Goal: Book appointment/travel/reservation

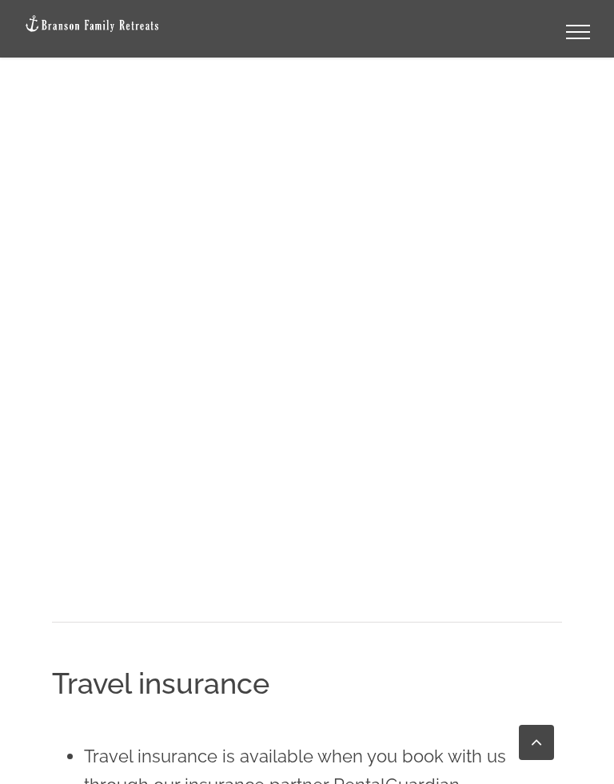
scroll to position [2424, 0]
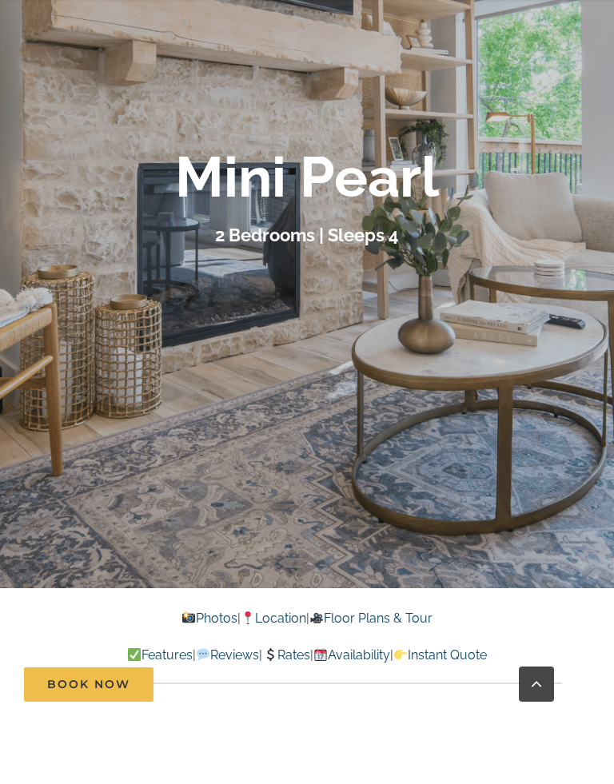
scroll to position [370, 0]
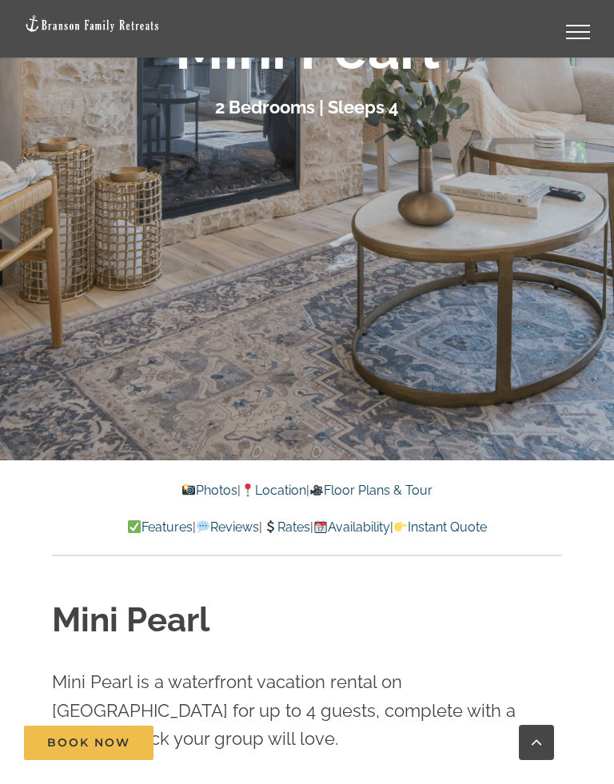
click at [182, 488] on img at bounding box center [188, 489] width 13 height 13
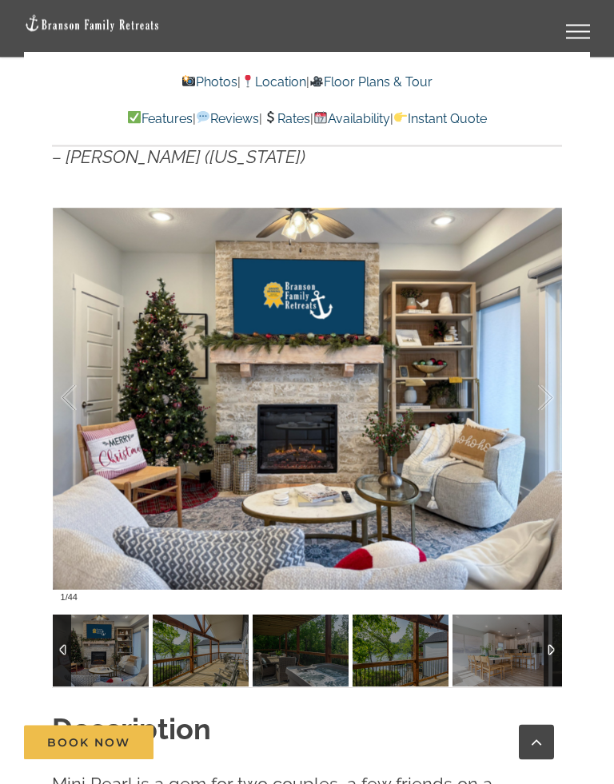
scroll to position [1161, 0]
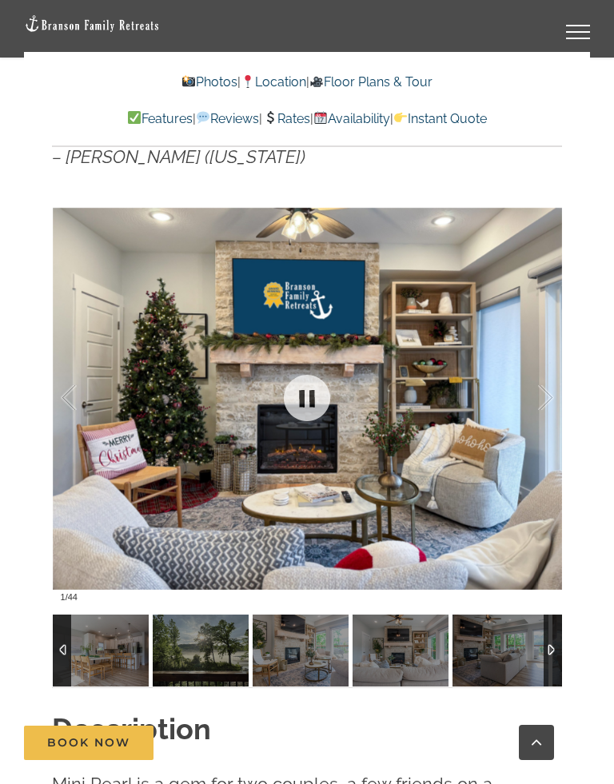
click at [160, 334] on div at bounding box center [307, 398] width 509 height 423
click at [297, 393] on link at bounding box center [307, 398] width 64 height 64
click at [305, 394] on link at bounding box center [307, 398] width 64 height 64
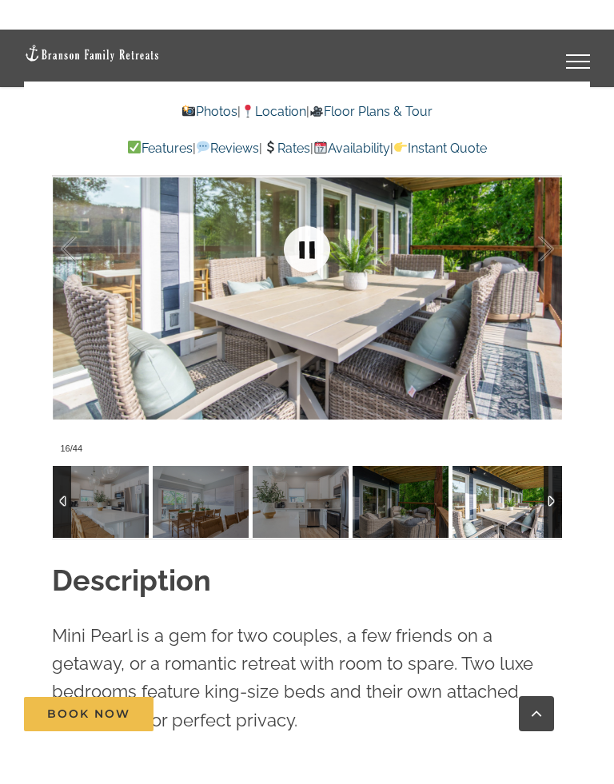
scroll to position [1288, 0]
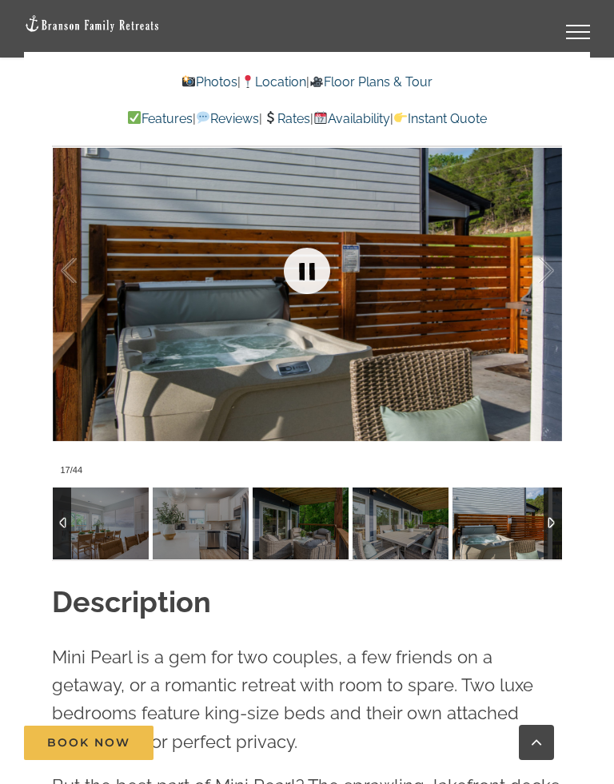
click at [512, 299] on div at bounding box center [529, 270] width 50 height 99
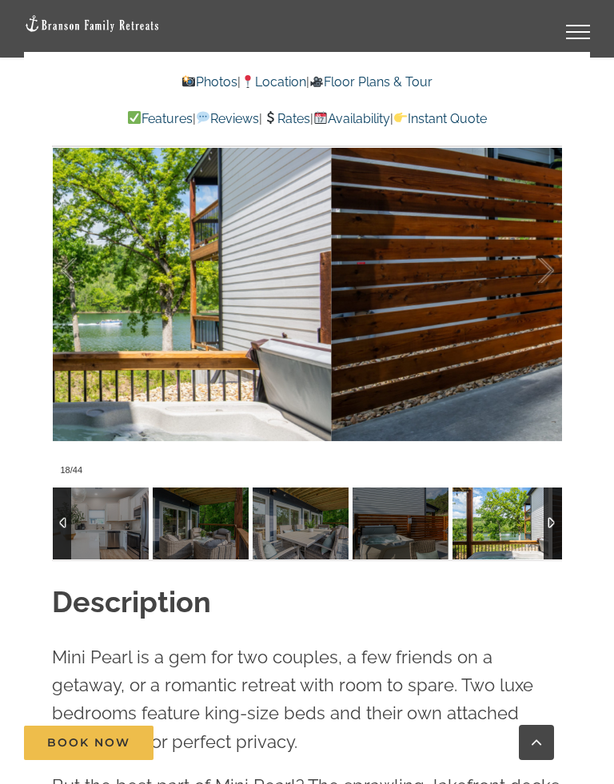
click at [539, 264] on div at bounding box center [529, 270] width 50 height 99
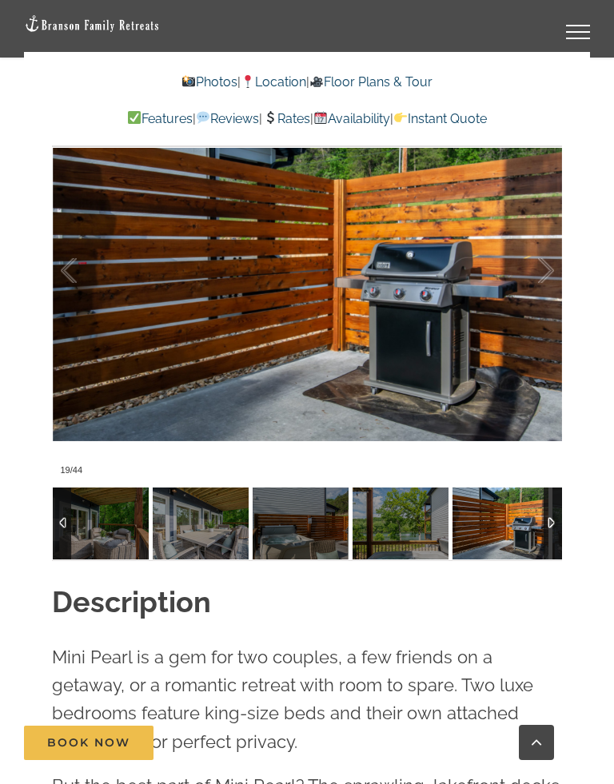
click at [539, 263] on div at bounding box center [529, 270] width 50 height 99
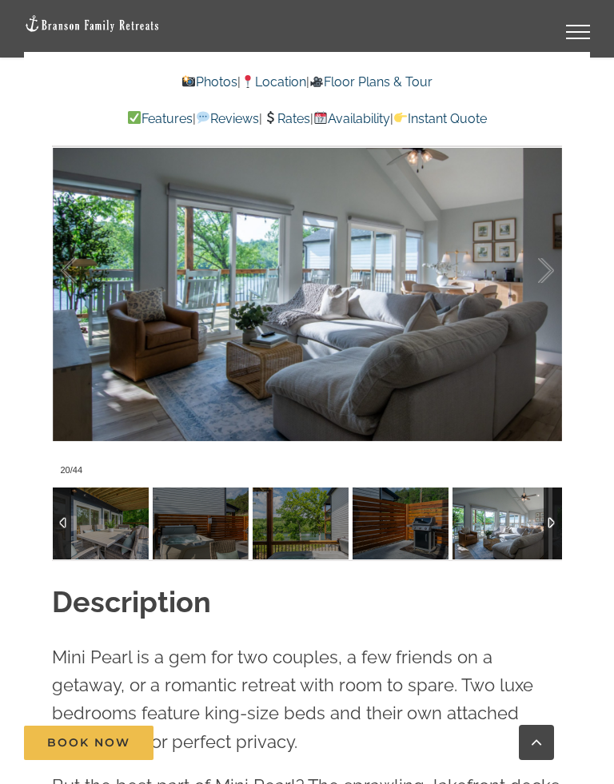
click at [538, 243] on div at bounding box center [529, 270] width 50 height 99
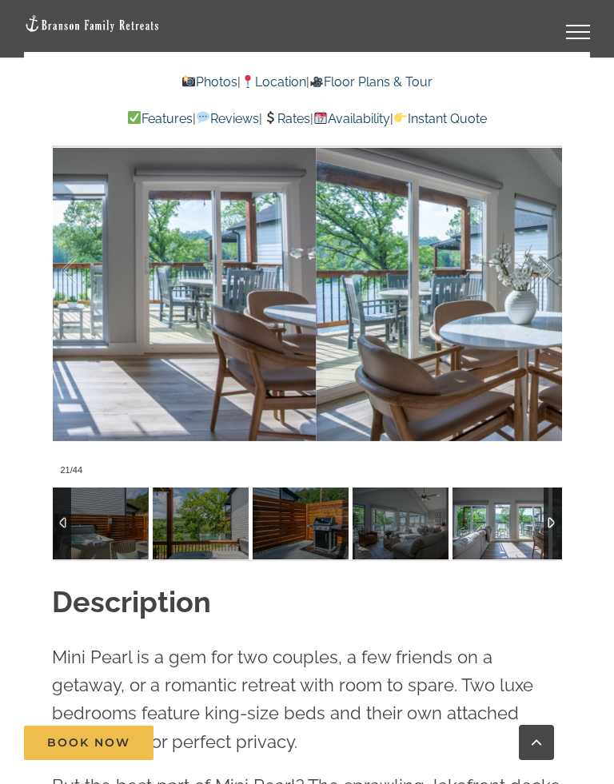
click at [545, 262] on div at bounding box center [529, 270] width 50 height 99
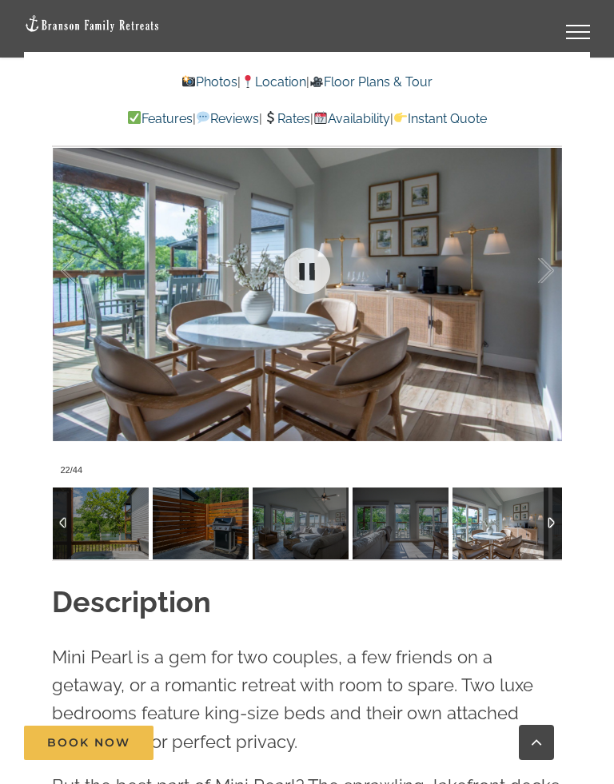
click at [539, 270] on div at bounding box center [529, 270] width 50 height 99
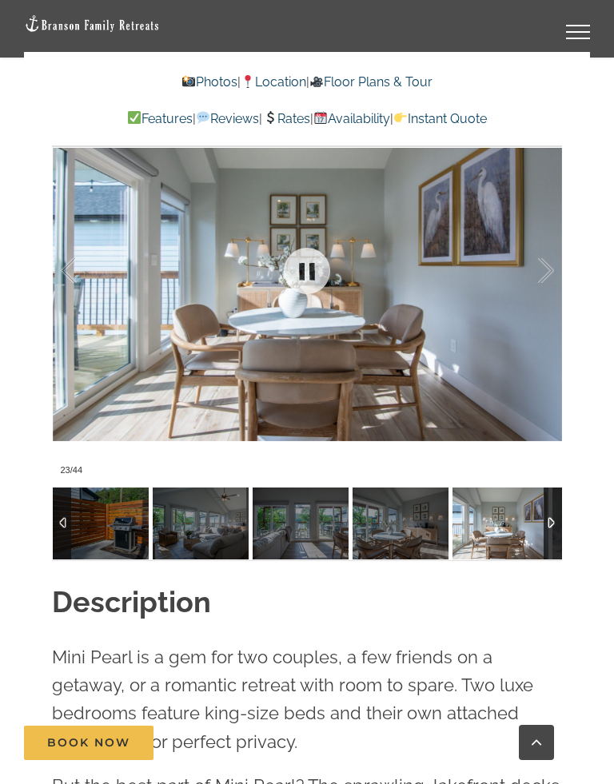
click at [537, 269] on div at bounding box center [529, 270] width 50 height 99
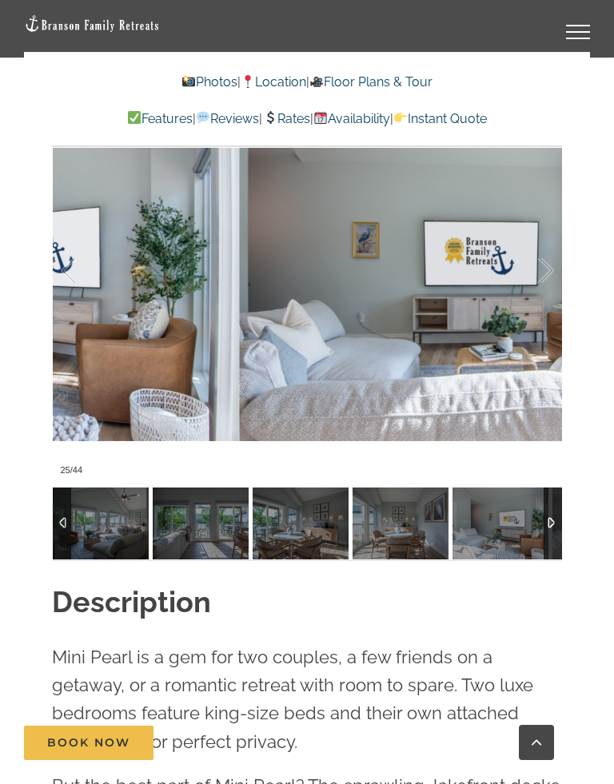
click at [535, 265] on div at bounding box center [529, 270] width 50 height 99
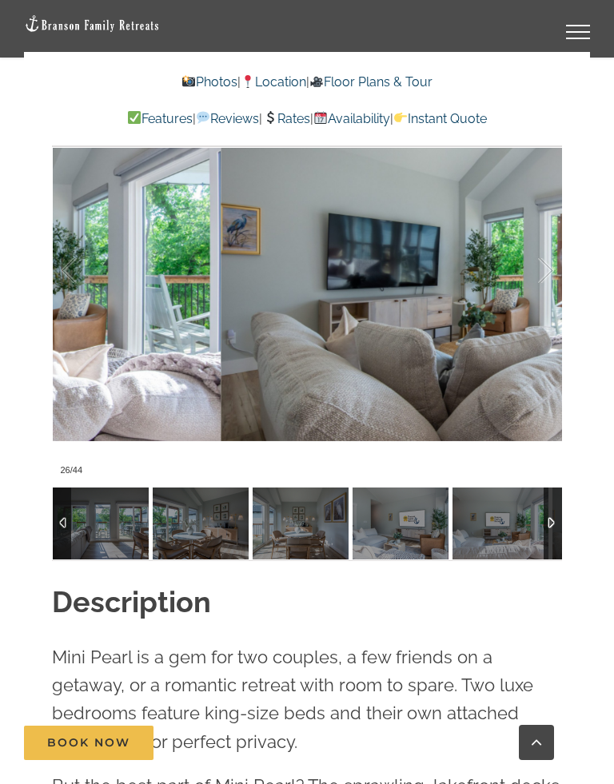
click at [542, 274] on div at bounding box center [529, 270] width 50 height 99
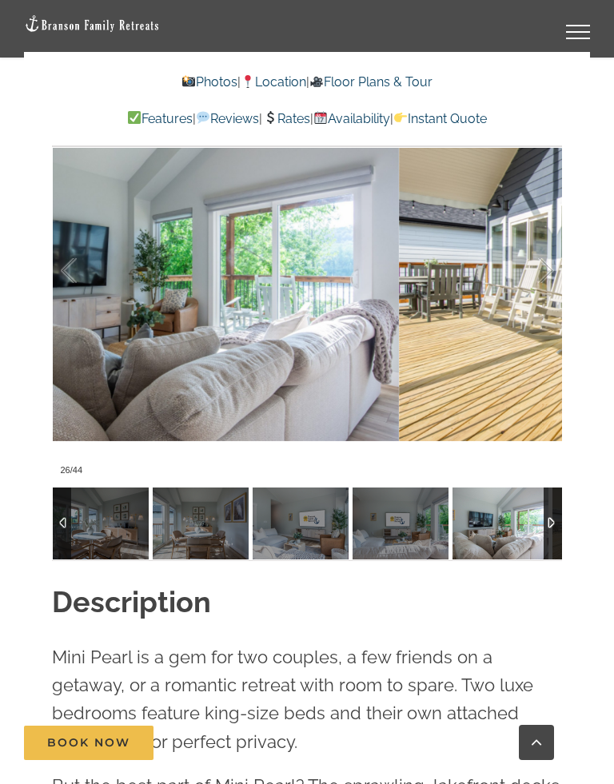
click at [539, 269] on div at bounding box center [529, 270] width 50 height 99
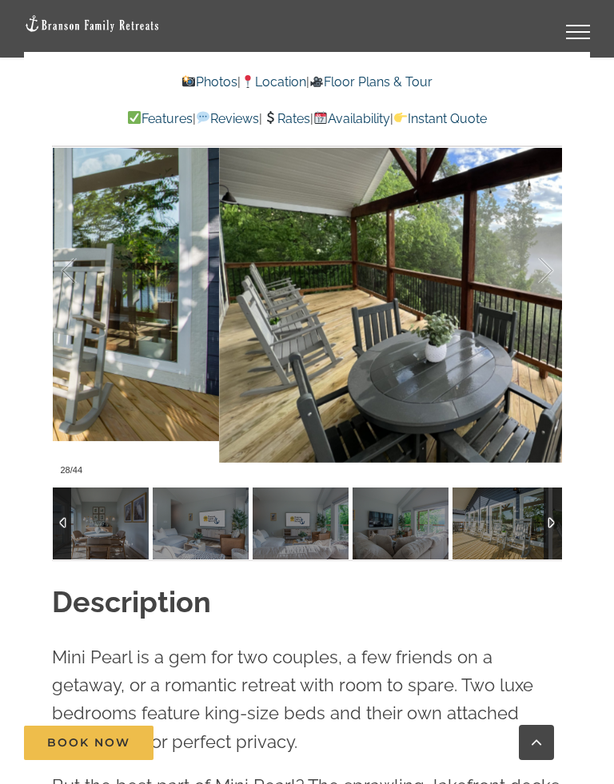
click at [543, 273] on div at bounding box center [529, 270] width 50 height 99
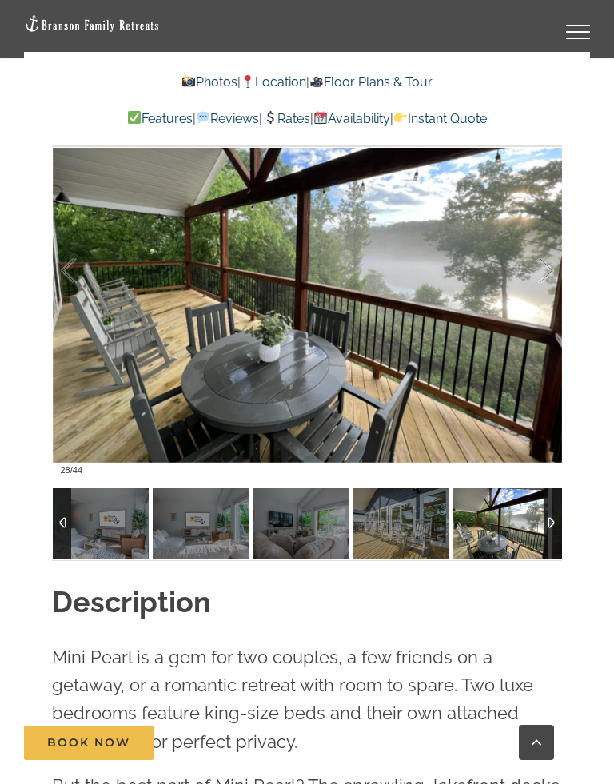
click at [548, 280] on div at bounding box center [529, 270] width 50 height 99
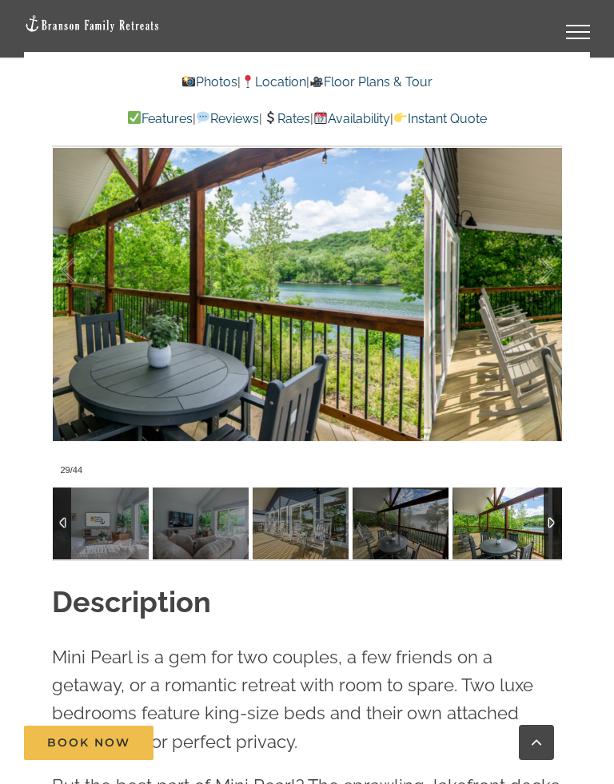
click at [552, 264] on div at bounding box center [529, 270] width 50 height 99
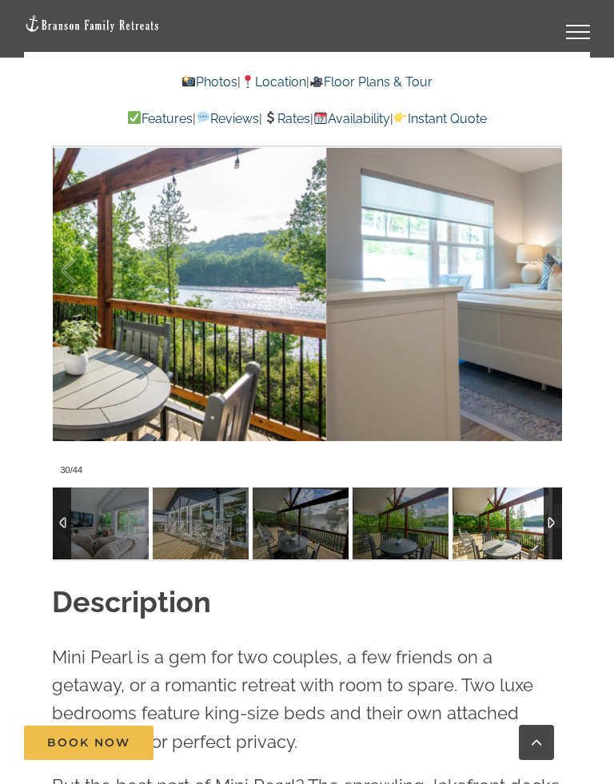
click at [543, 284] on div at bounding box center [529, 270] width 50 height 99
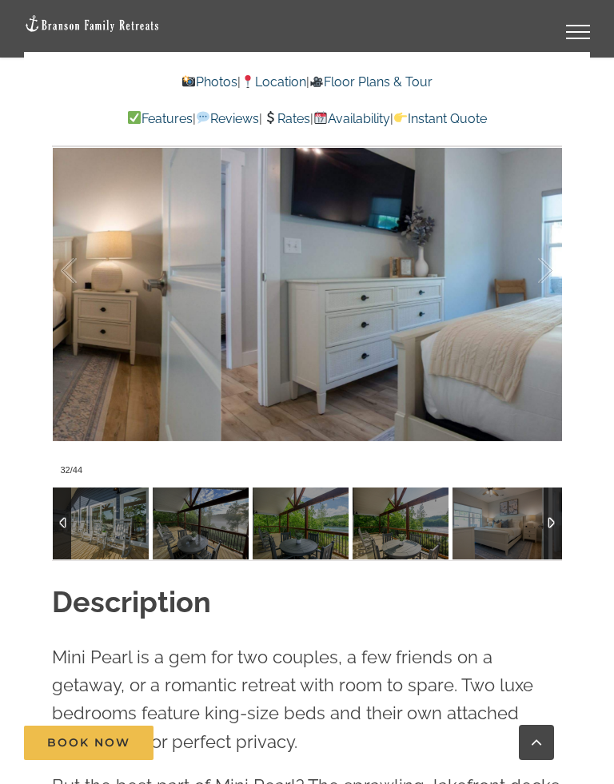
click at [542, 273] on div at bounding box center [529, 270] width 50 height 99
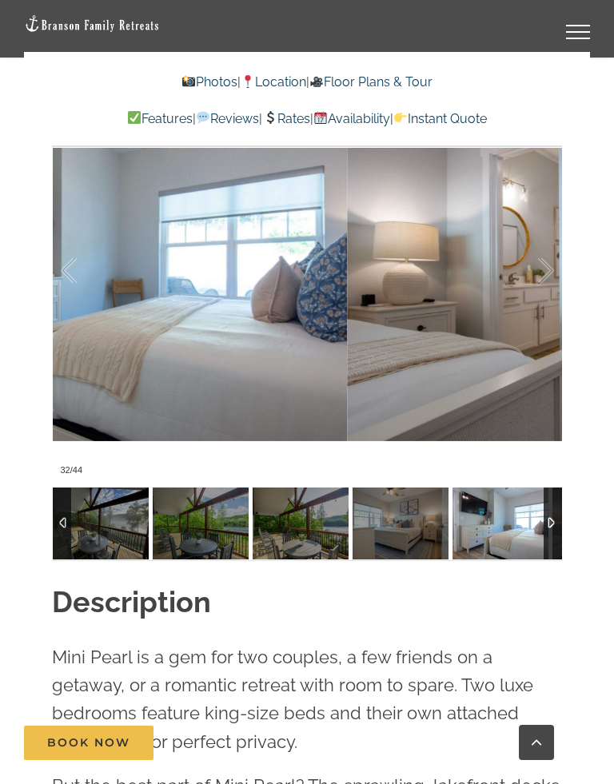
click at [539, 275] on div at bounding box center [529, 270] width 50 height 99
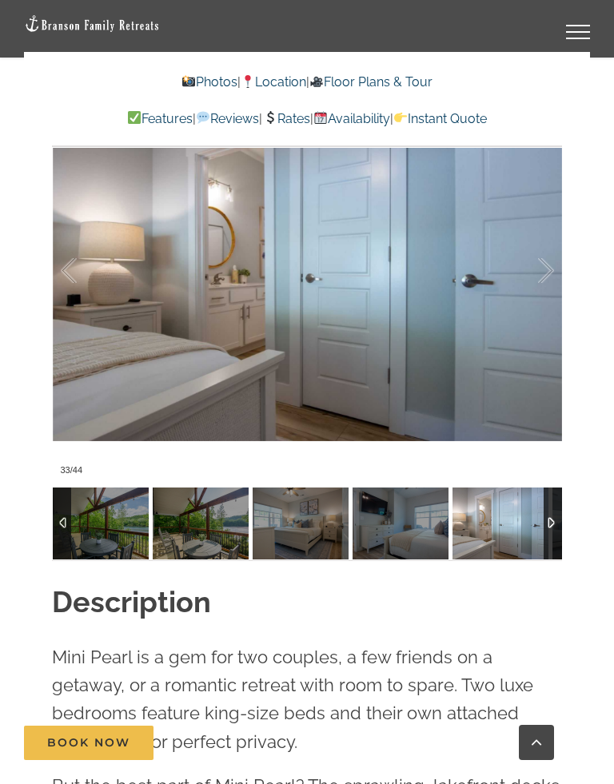
click at [543, 271] on div at bounding box center [529, 270] width 50 height 99
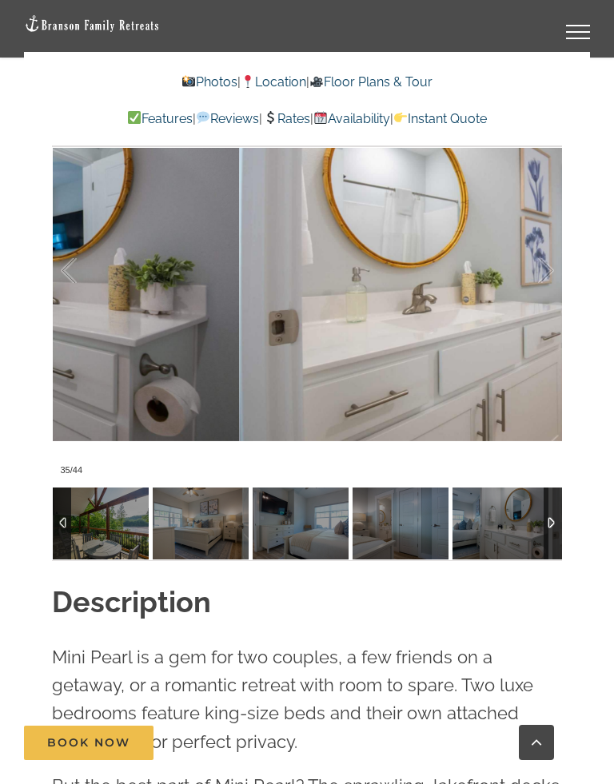
click at [547, 260] on div at bounding box center [529, 270] width 50 height 99
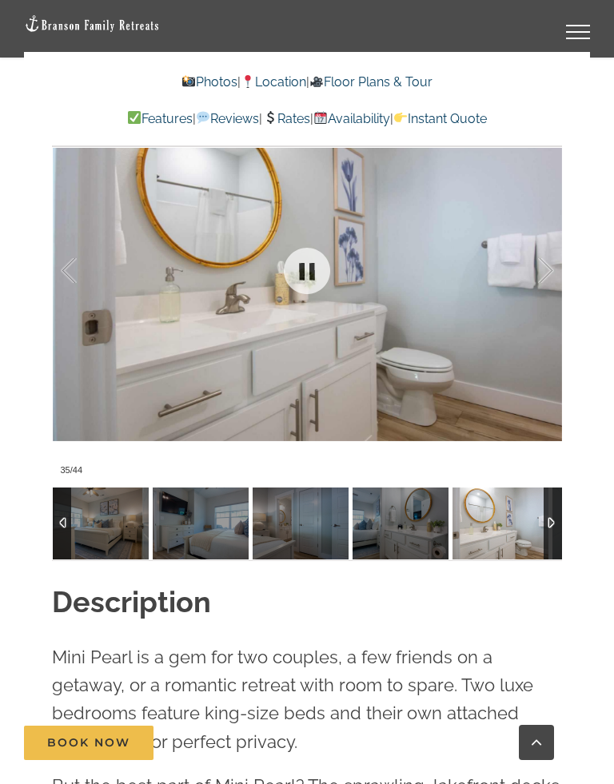
click at [533, 282] on div at bounding box center [529, 270] width 50 height 99
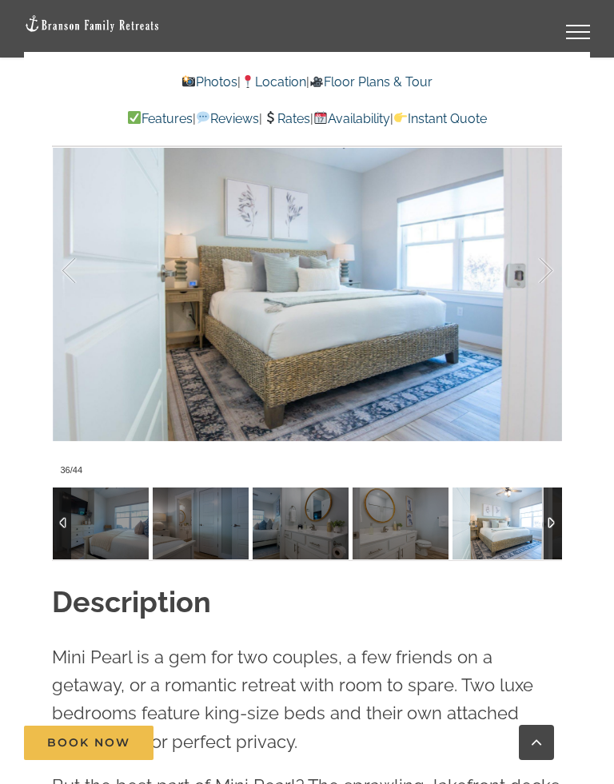
click at [539, 284] on div at bounding box center [529, 270] width 50 height 99
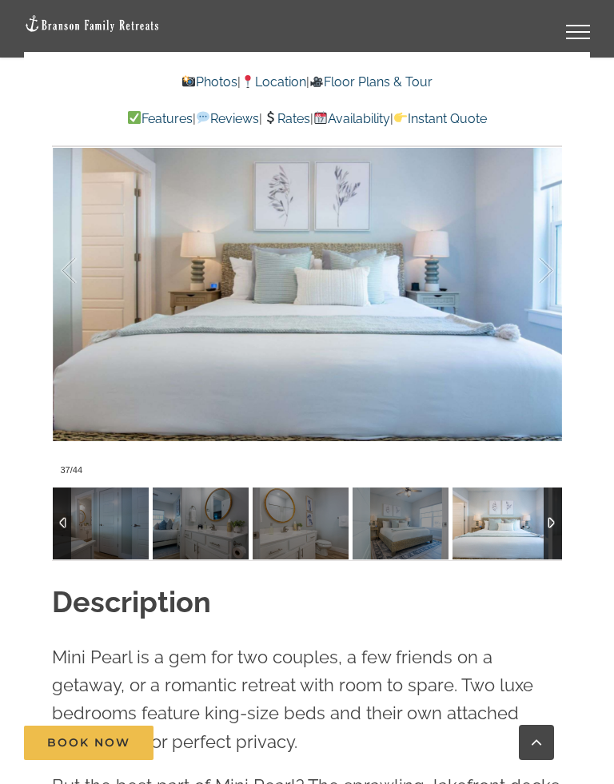
click at [541, 269] on div at bounding box center [529, 270] width 50 height 99
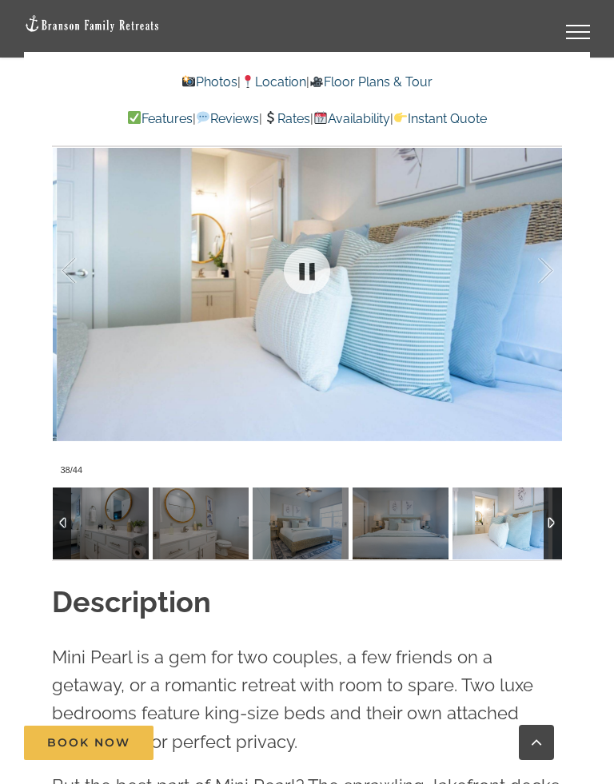
click at [535, 265] on div at bounding box center [529, 270] width 50 height 99
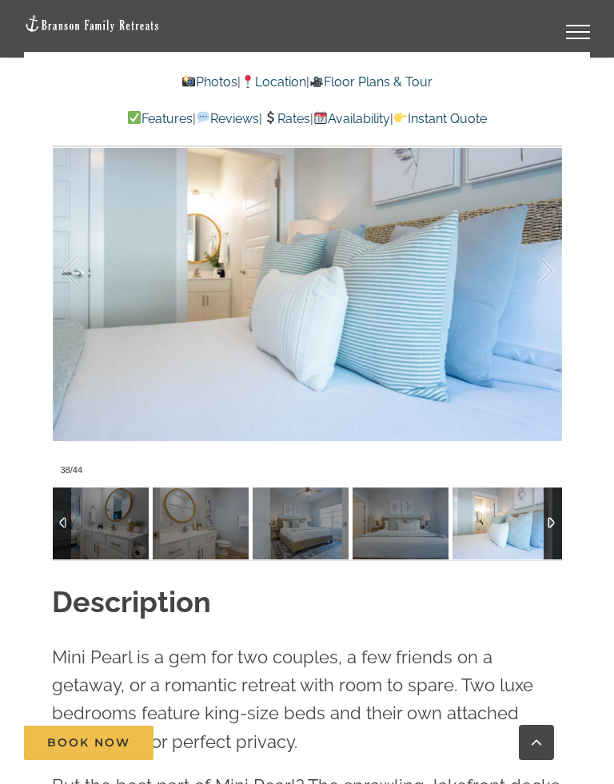
click at [551, 263] on div at bounding box center [529, 270] width 50 height 99
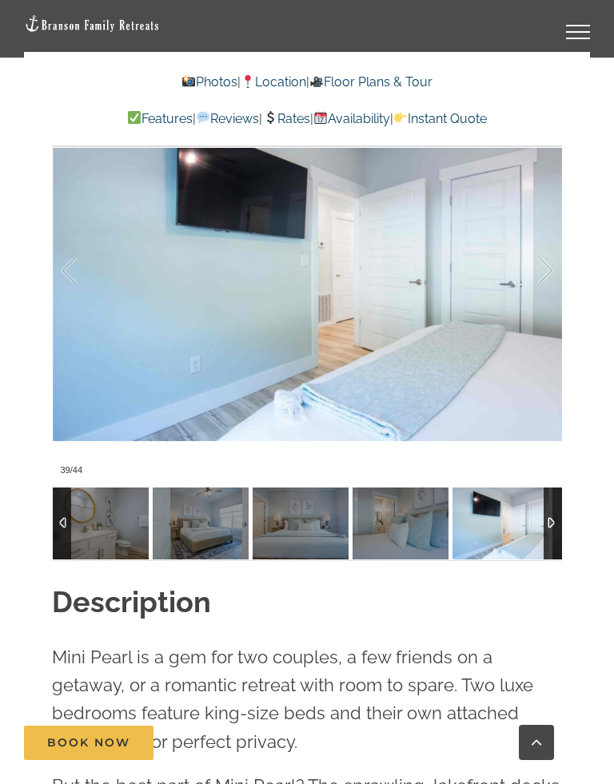
click at [541, 270] on div at bounding box center [529, 270] width 50 height 99
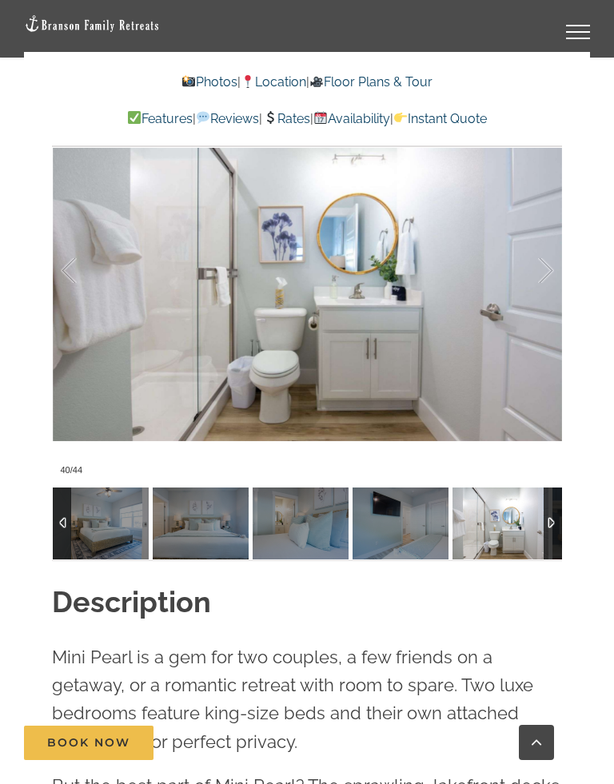
click at [549, 261] on div at bounding box center [529, 270] width 50 height 99
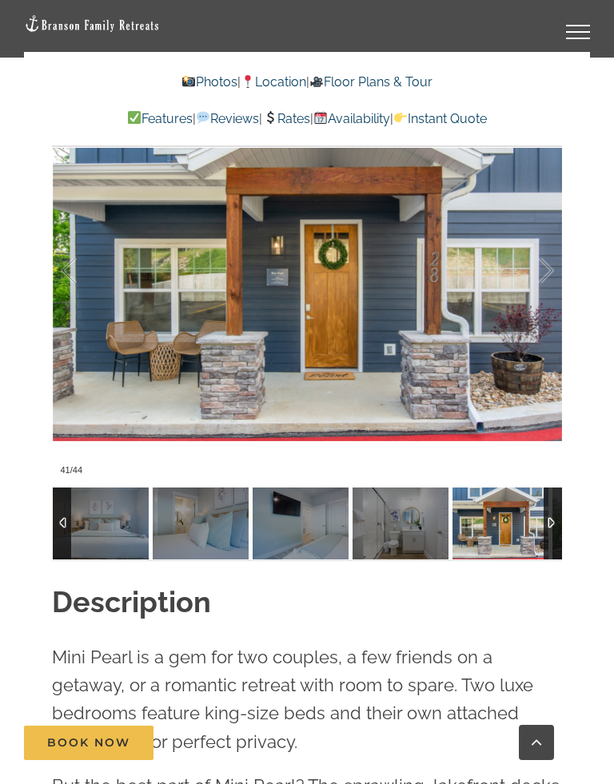
click at [548, 257] on div at bounding box center [529, 270] width 50 height 99
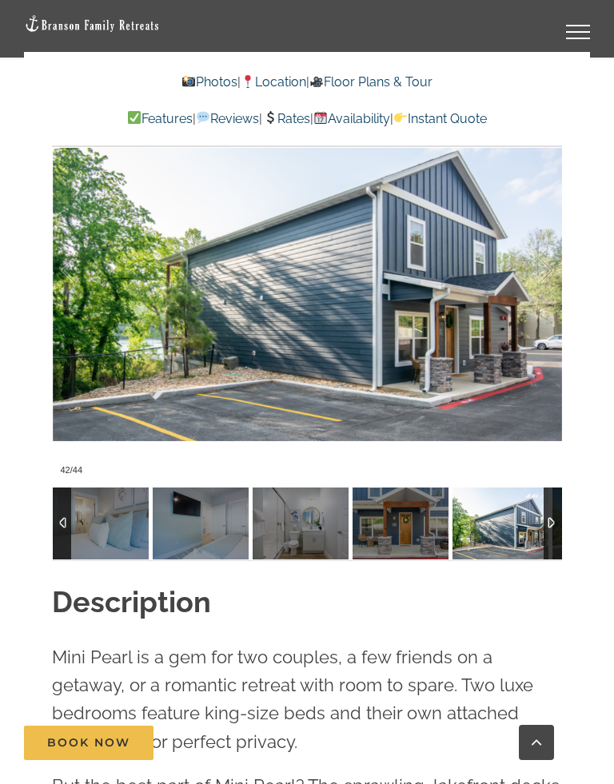
click at [543, 296] on div at bounding box center [529, 270] width 50 height 99
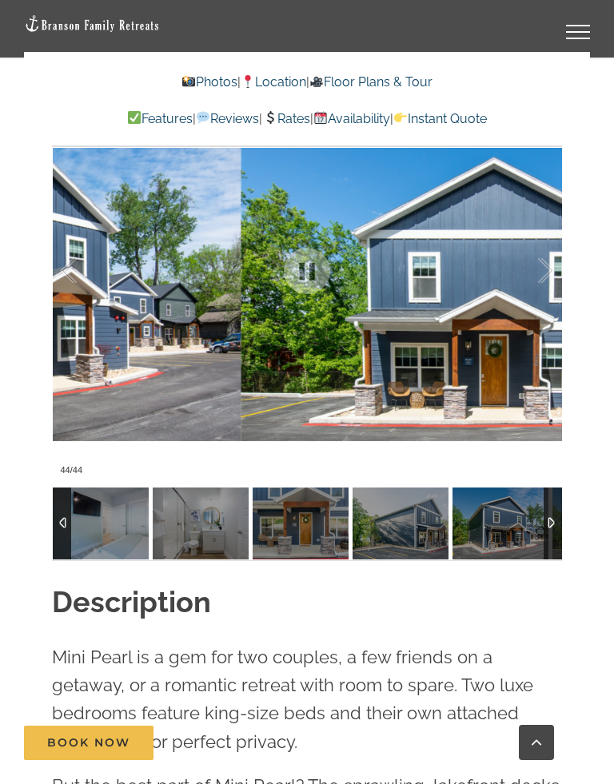
click at [531, 296] on div at bounding box center [529, 270] width 50 height 99
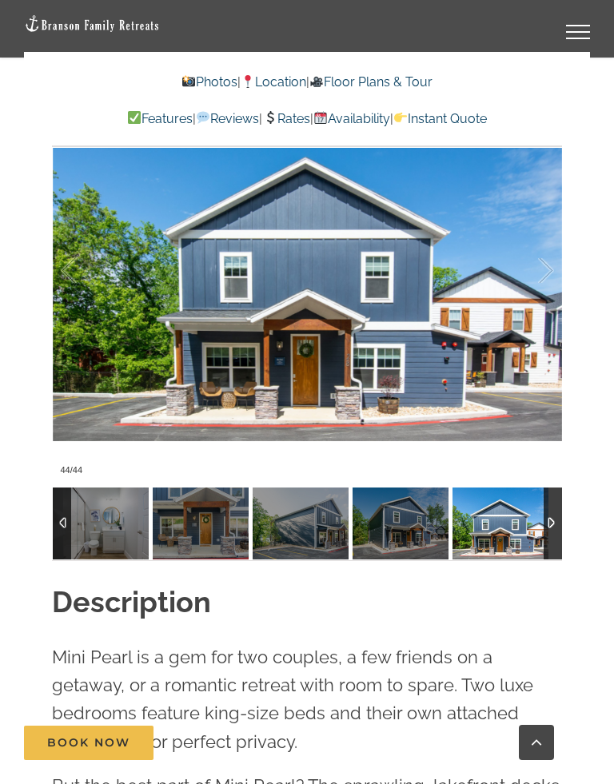
click at [551, 303] on div at bounding box center [529, 270] width 50 height 99
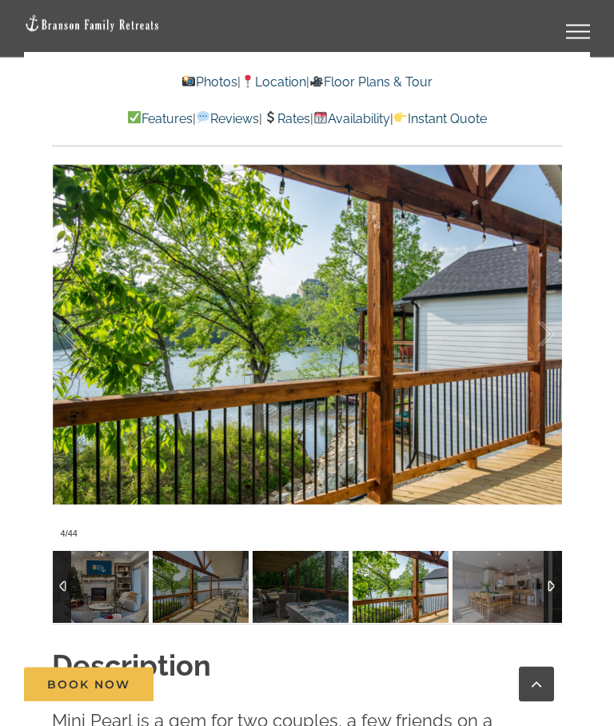
scroll to position [1167, 0]
click at [546, 334] on div at bounding box center [529, 333] width 50 height 99
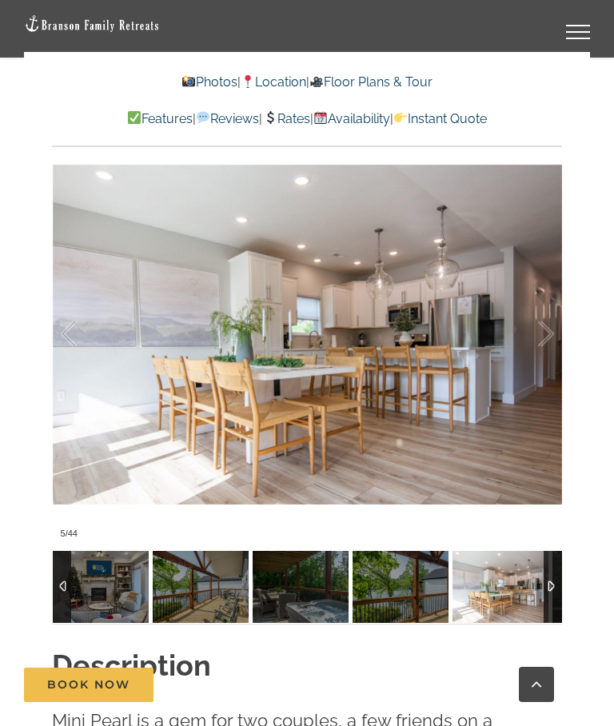
click at [539, 310] on div at bounding box center [529, 333] width 50 height 99
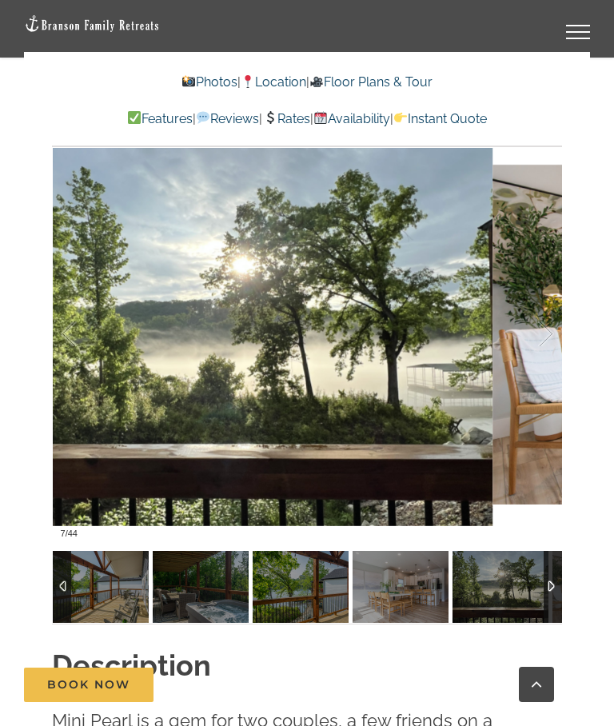
click at [543, 320] on div at bounding box center [529, 333] width 50 height 99
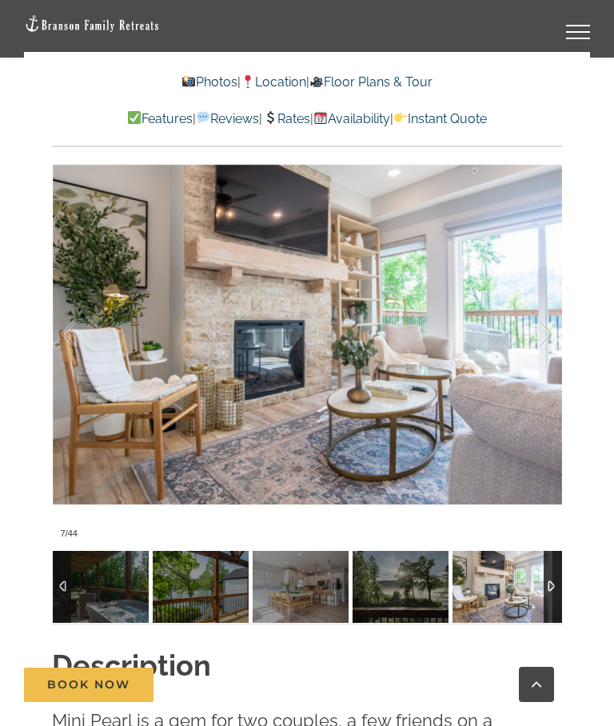
click at [540, 315] on div at bounding box center [529, 333] width 50 height 99
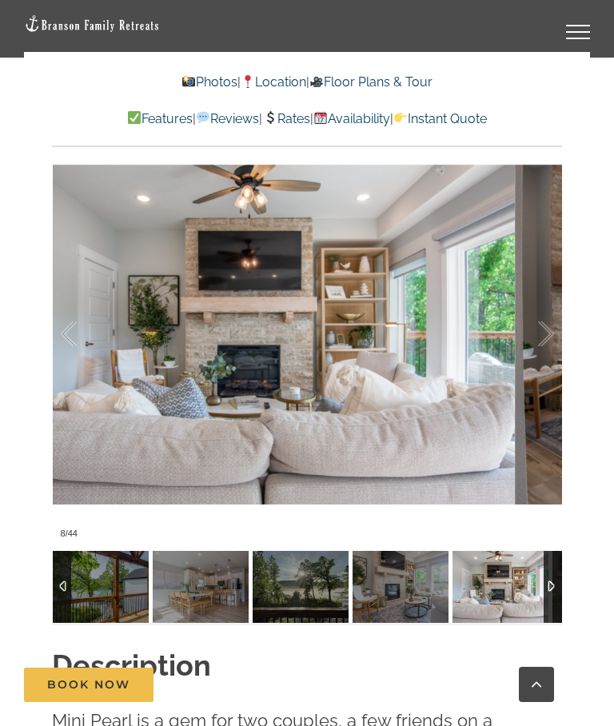
click at [549, 319] on div at bounding box center [529, 333] width 50 height 99
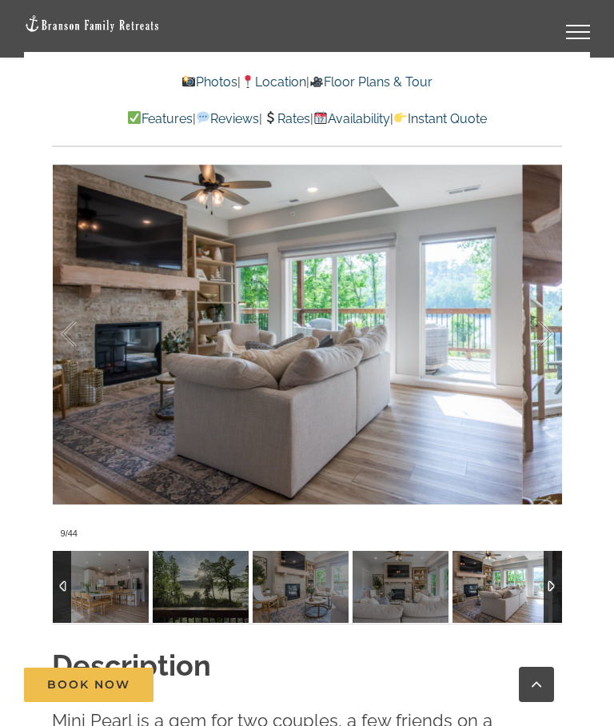
click at [539, 316] on div at bounding box center [529, 333] width 50 height 99
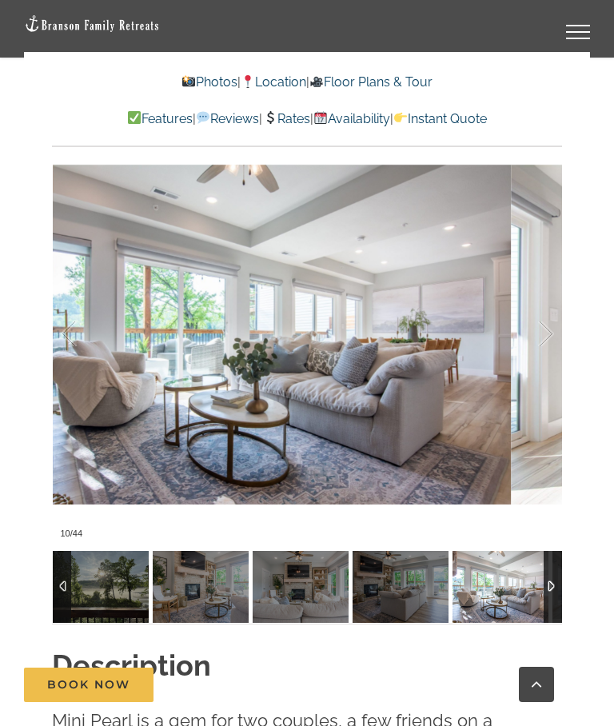
click at [551, 324] on div at bounding box center [529, 333] width 50 height 99
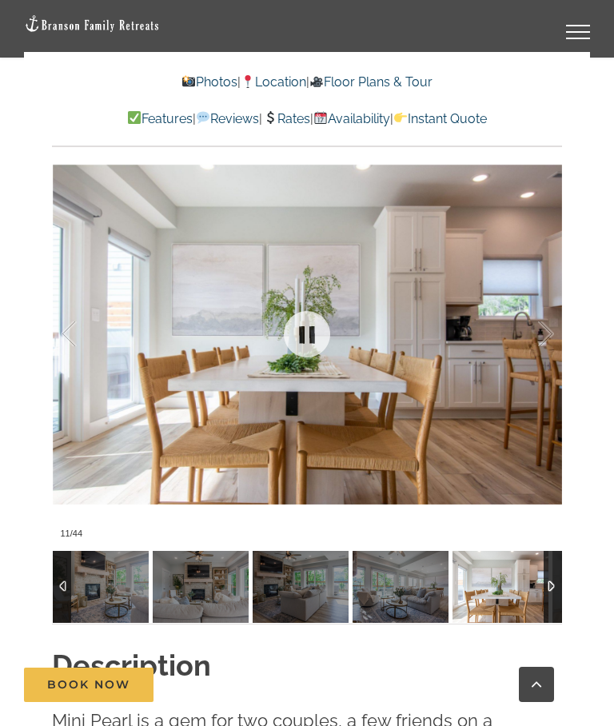
click at [87, 310] on div at bounding box center [86, 333] width 50 height 99
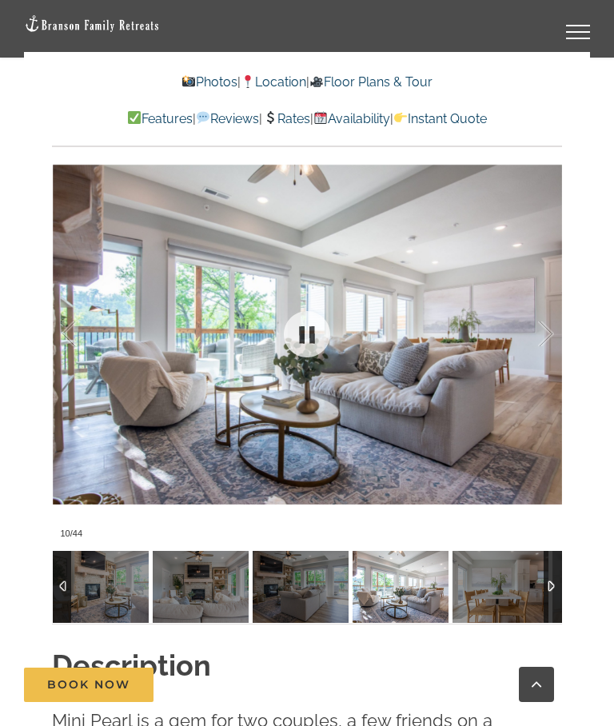
click at [548, 322] on div at bounding box center [529, 333] width 50 height 99
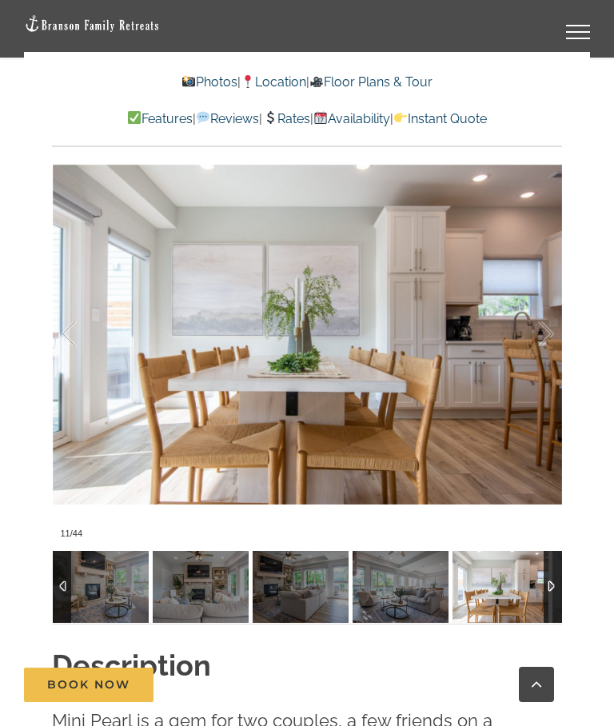
click at [545, 316] on div at bounding box center [529, 333] width 50 height 99
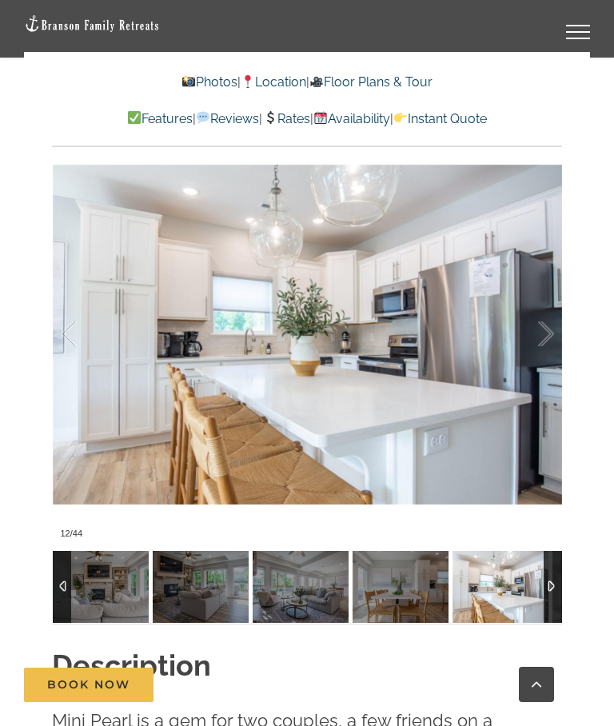
click at [547, 309] on div at bounding box center [529, 333] width 50 height 99
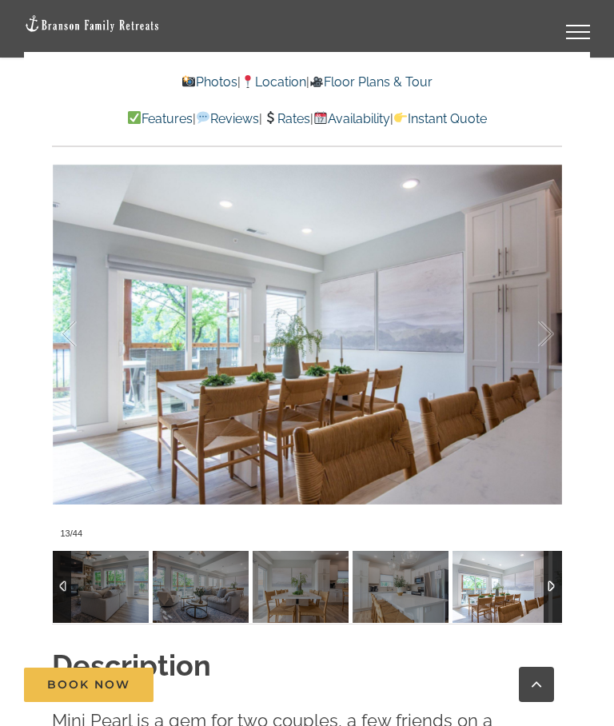
click at [548, 322] on div at bounding box center [529, 333] width 50 height 99
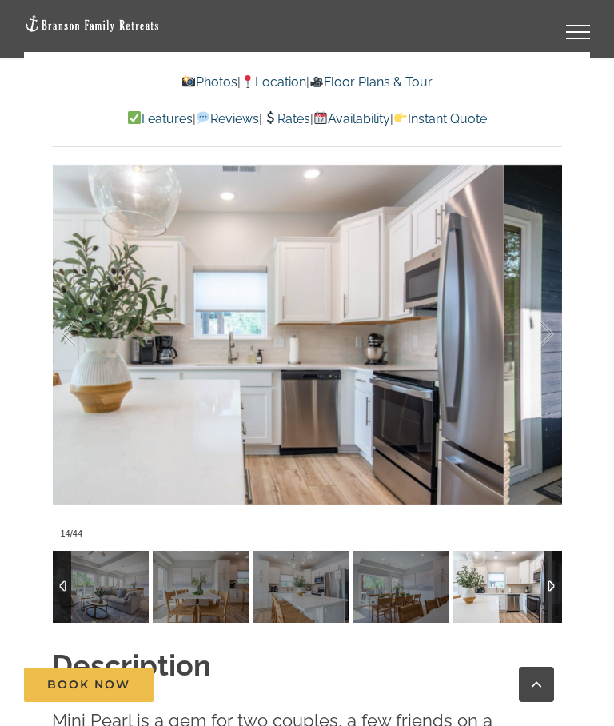
click at [542, 317] on div at bounding box center [529, 333] width 50 height 99
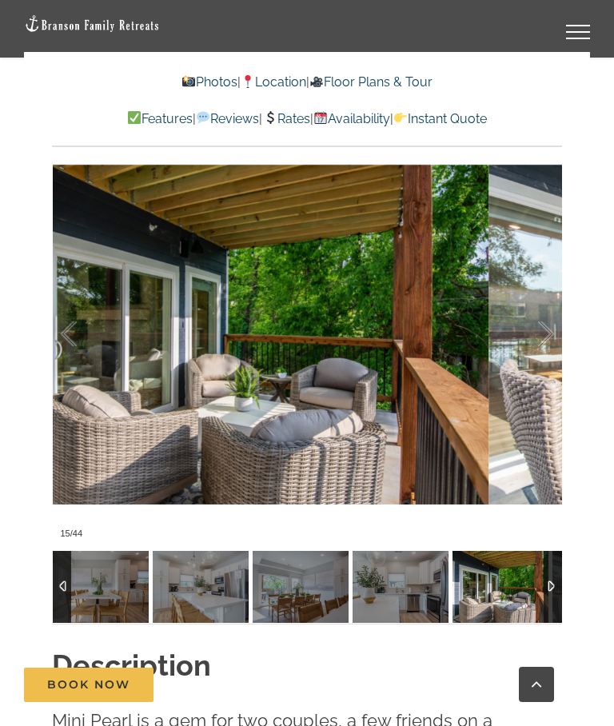
click at [545, 307] on div at bounding box center [529, 333] width 50 height 99
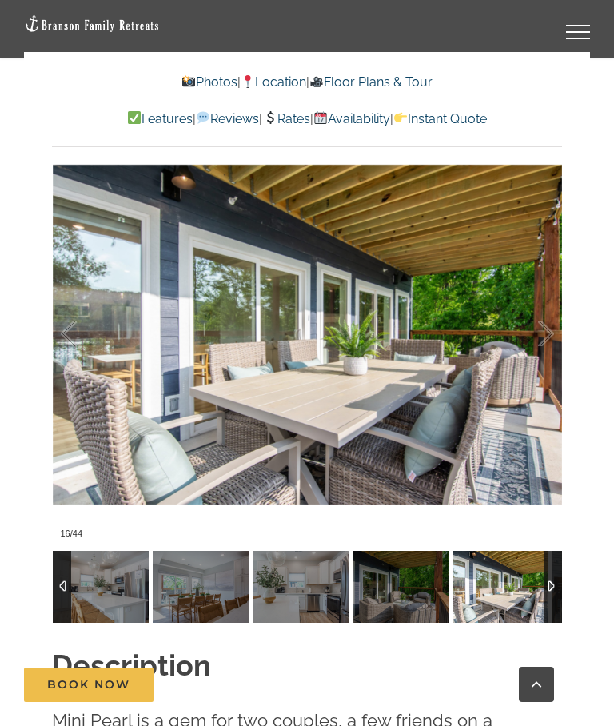
click at [540, 320] on div at bounding box center [529, 333] width 50 height 99
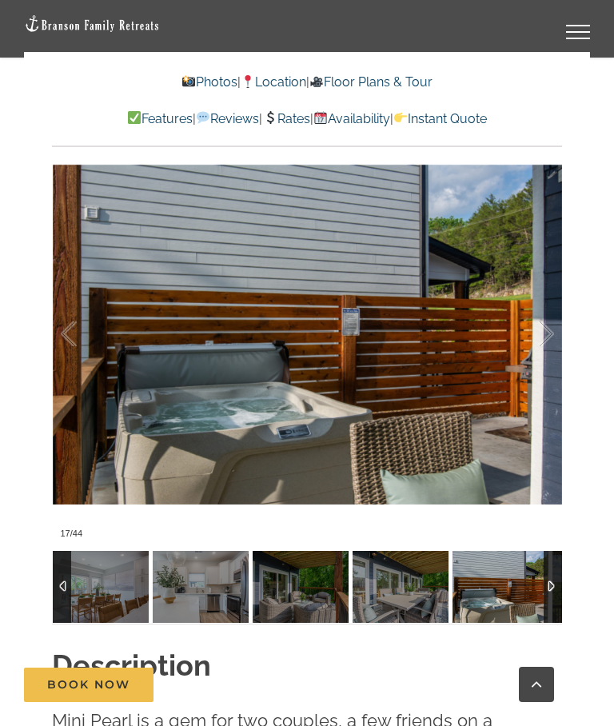
click at [538, 327] on div at bounding box center [529, 333] width 50 height 99
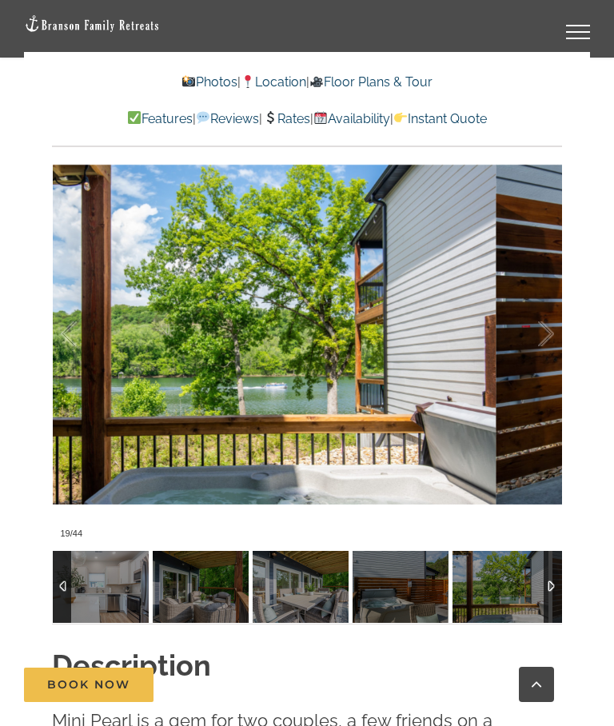
click at [539, 322] on div at bounding box center [529, 333] width 50 height 99
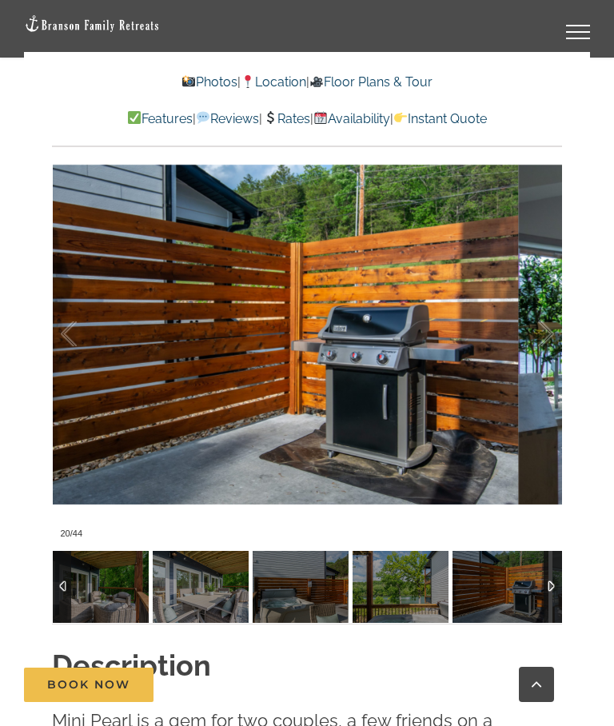
click at [542, 332] on div at bounding box center [529, 333] width 50 height 99
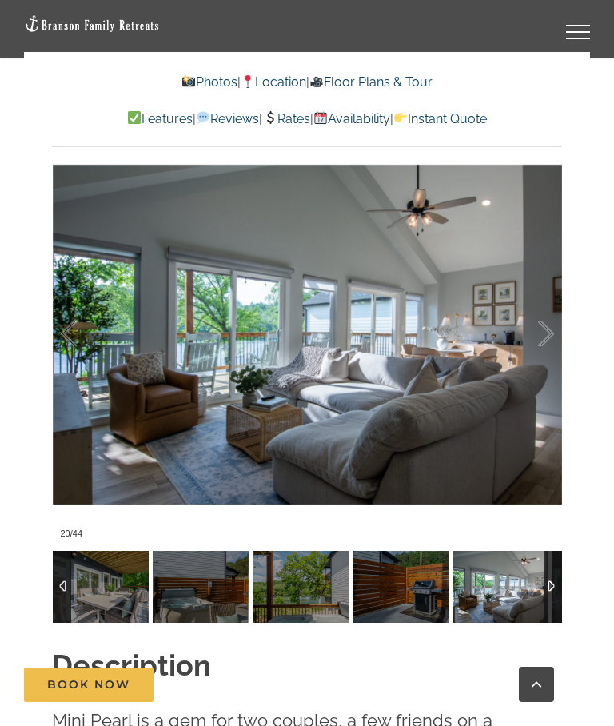
click at [543, 330] on div at bounding box center [529, 333] width 50 height 99
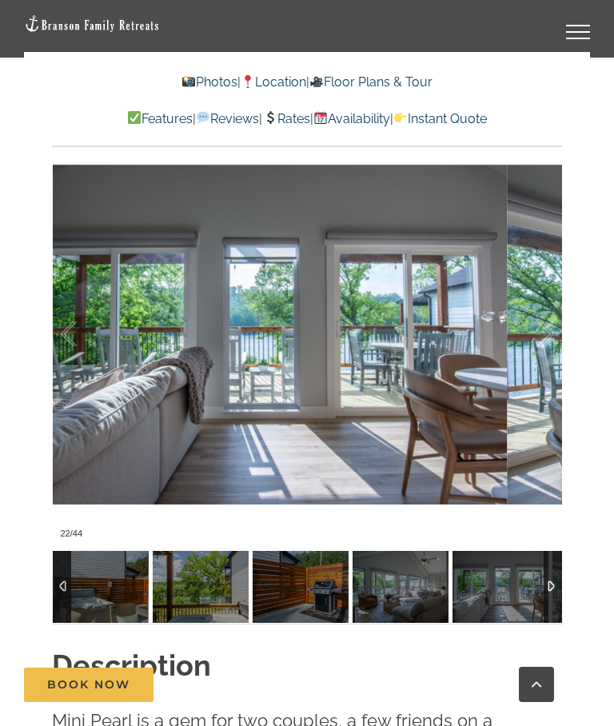
click at [546, 327] on div at bounding box center [529, 333] width 50 height 99
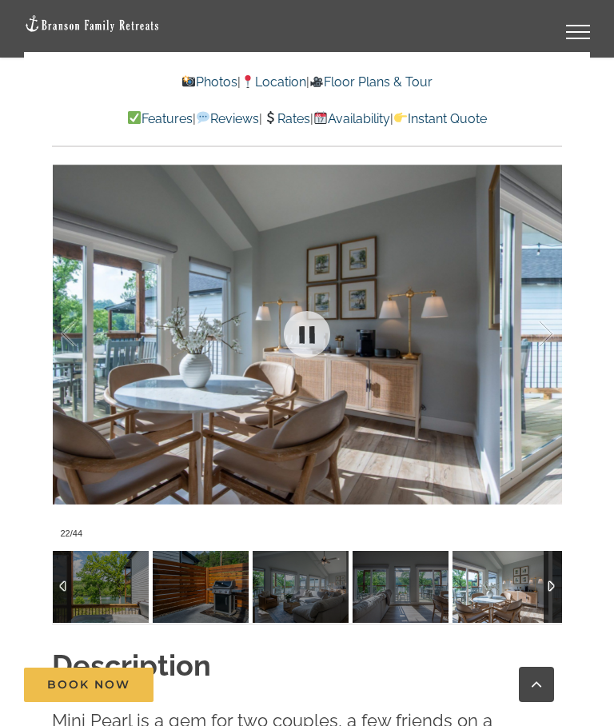
click at [549, 328] on div at bounding box center [529, 333] width 50 height 99
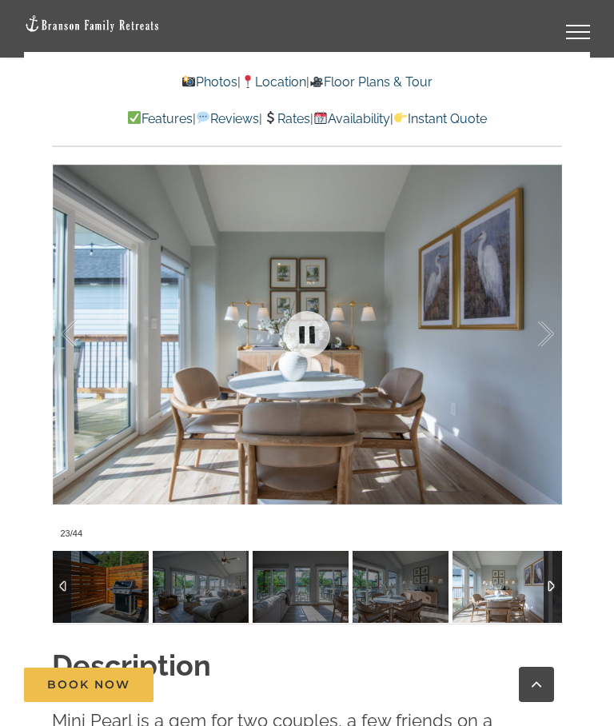
click at [540, 330] on div at bounding box center [529, 333] width 50 height 99
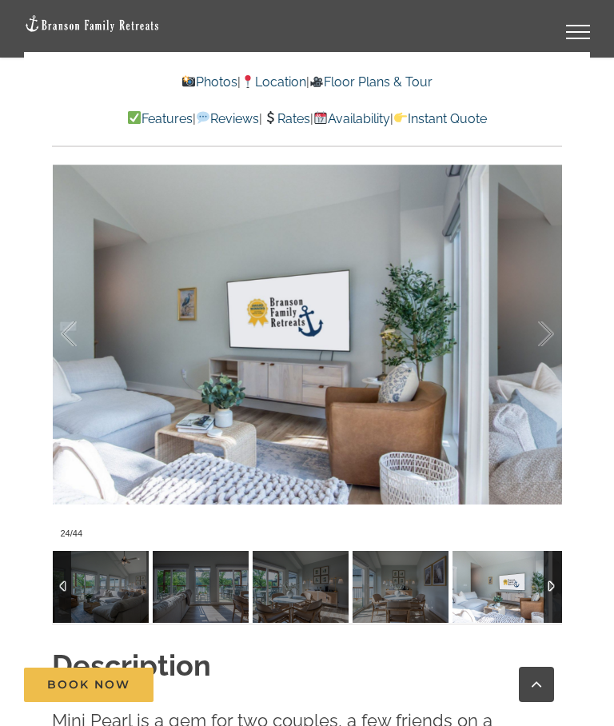
click at [550, 318] on div at bounding box center [529, 333] width 50 height 99
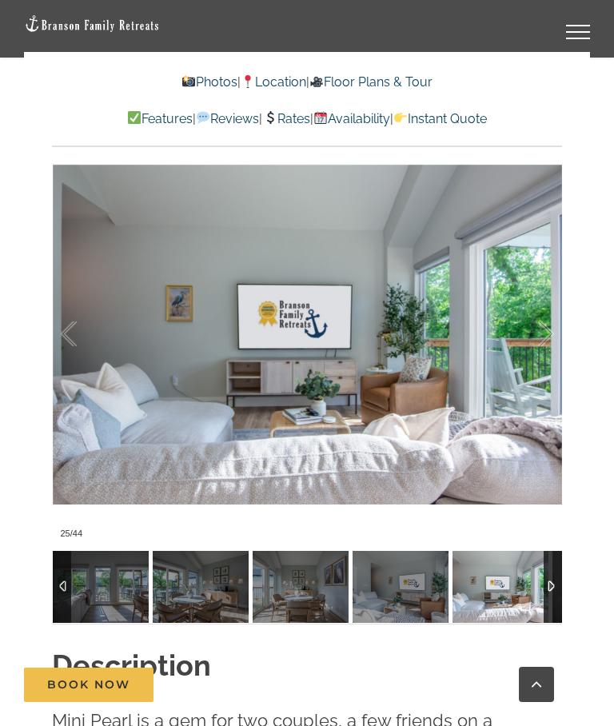
click at [548, 325] on div at bounding box center [529, 333] width 50 height 99
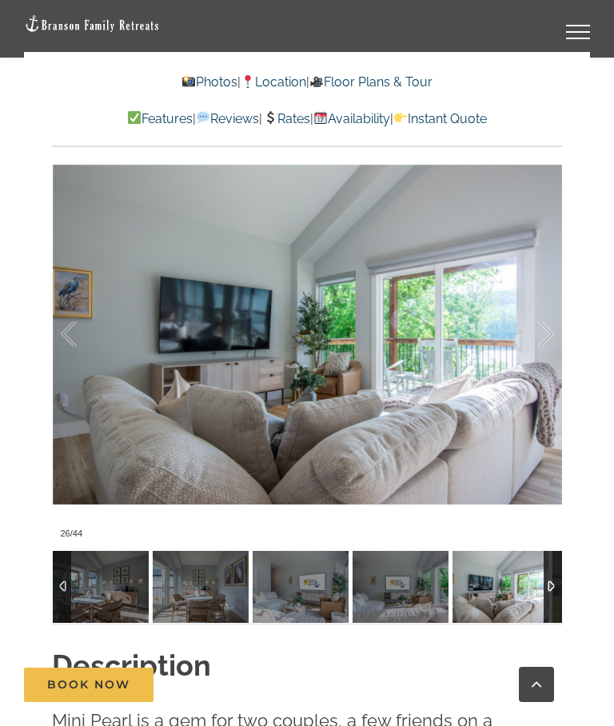
click at [547, 327] on div at bounding box center [529, 333] width 50 height 99
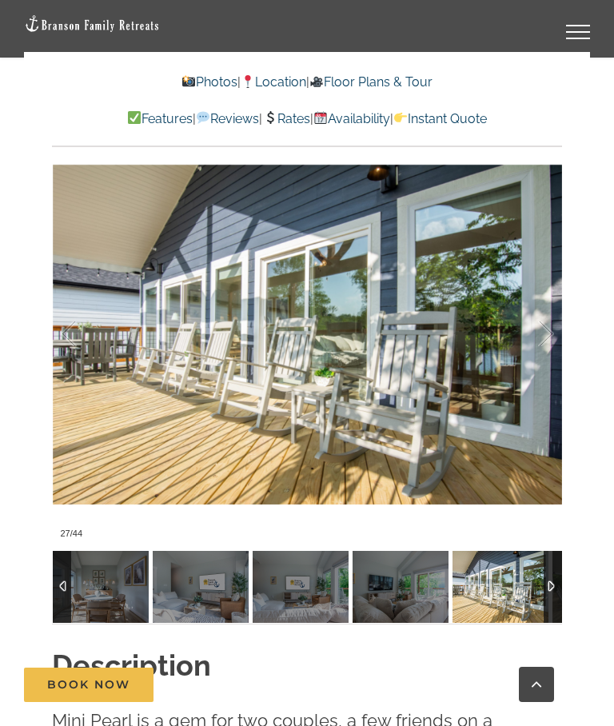
click at [546, 320] on div at bounding box center [529, 333] width 50 height 99
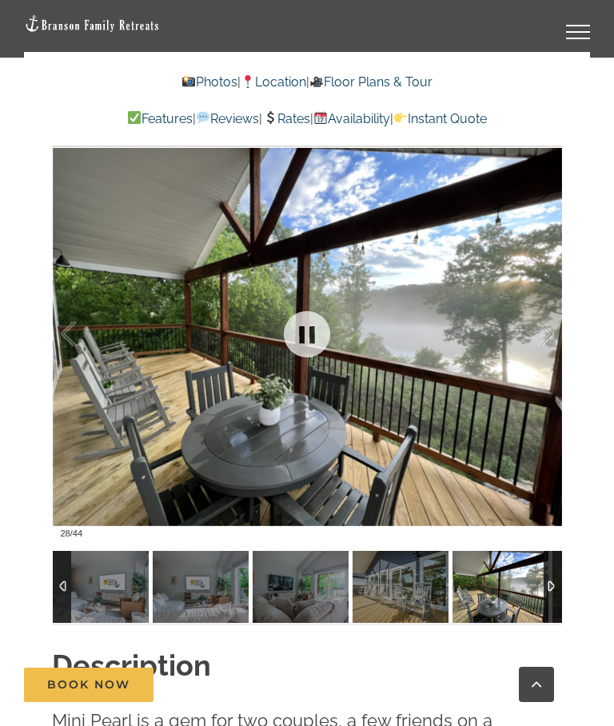
click at [539, 323] on div at bounding box center [529, 333] width 50 height 99
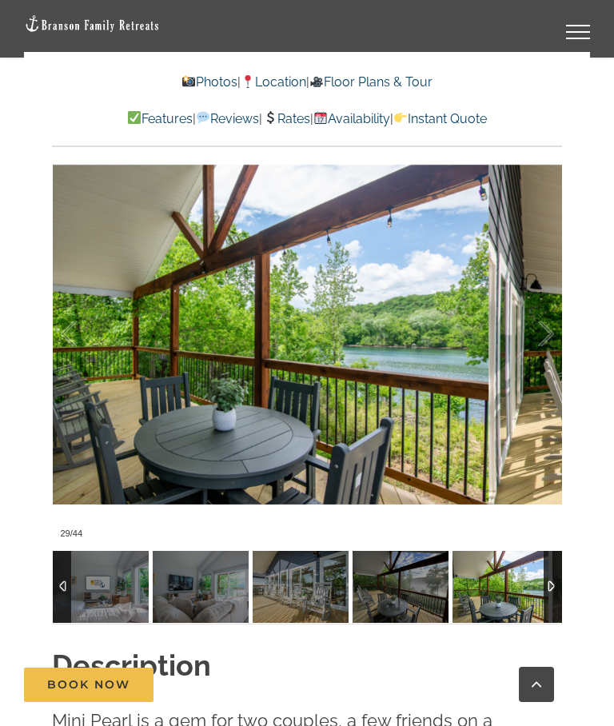
click at [546, 320] on div at bounding box center [529, 333] width 50 height 99
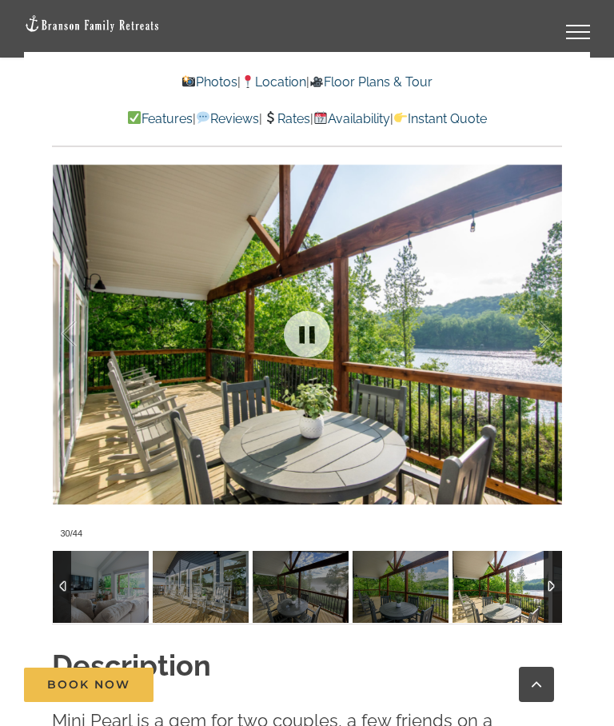
click at [557, 325] on div at bounding box center [307, 334] width 509 height 423
click at [540, 335] on div at bounding box center [529, 333] width 50 height 99
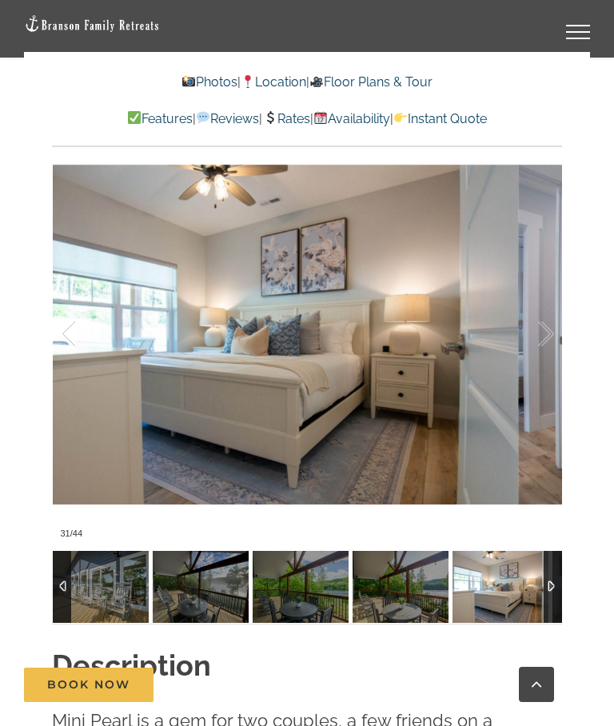
click at [544, 324] on div at bounding box center [529, 333] width 50 height 99
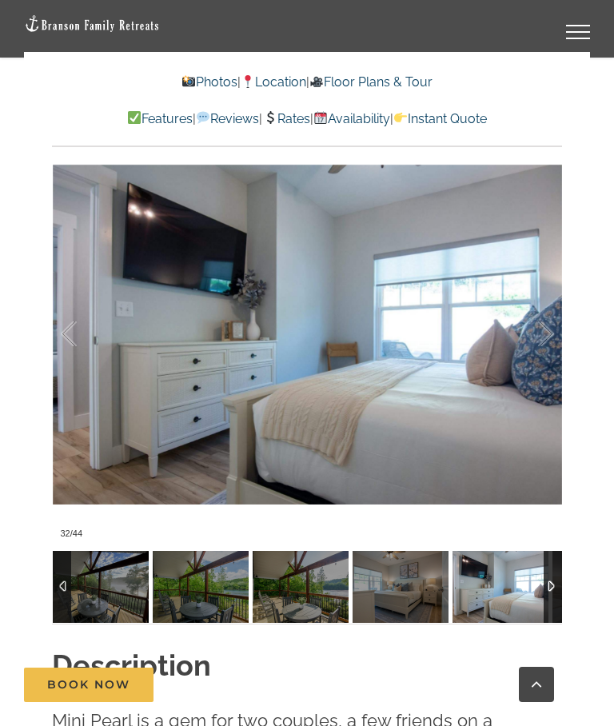
click at [539, 319] on div at bounding box center [529, 333] width 50 height 99
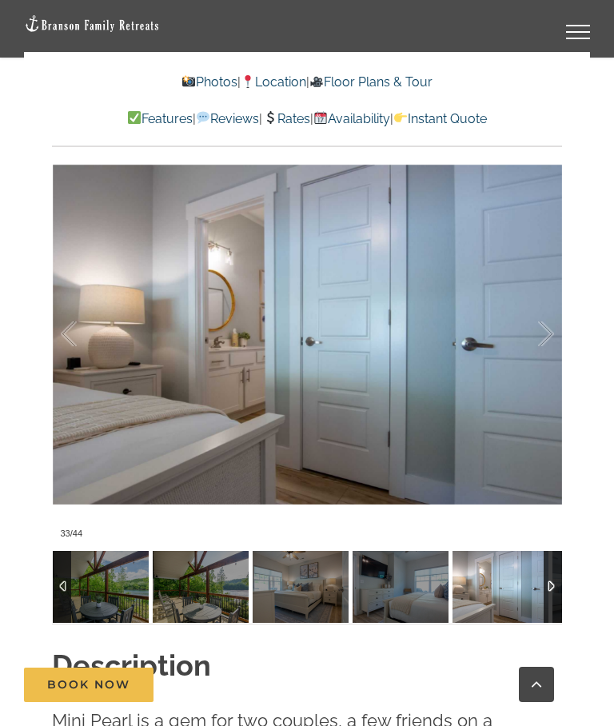
click at [545, 324] on div at bounding box center [529, 333] width 50 height 99
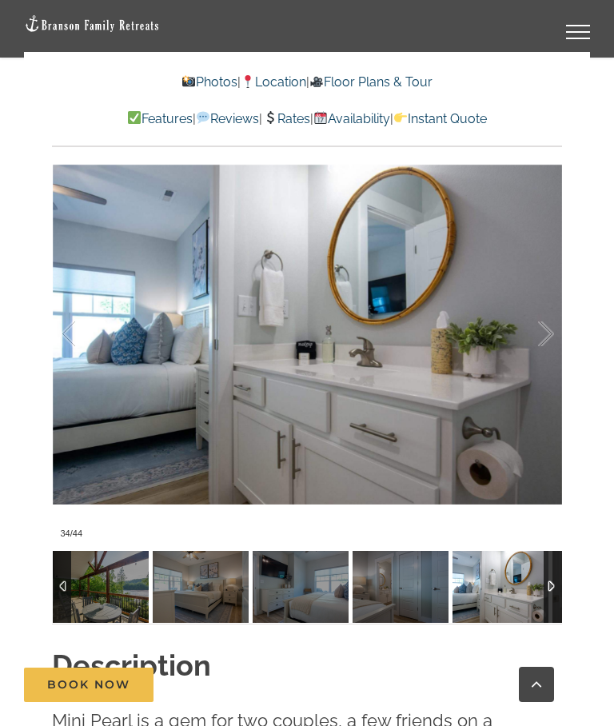
click at [539, 324] on div at bounding box center [529, 333] width 50 height 99
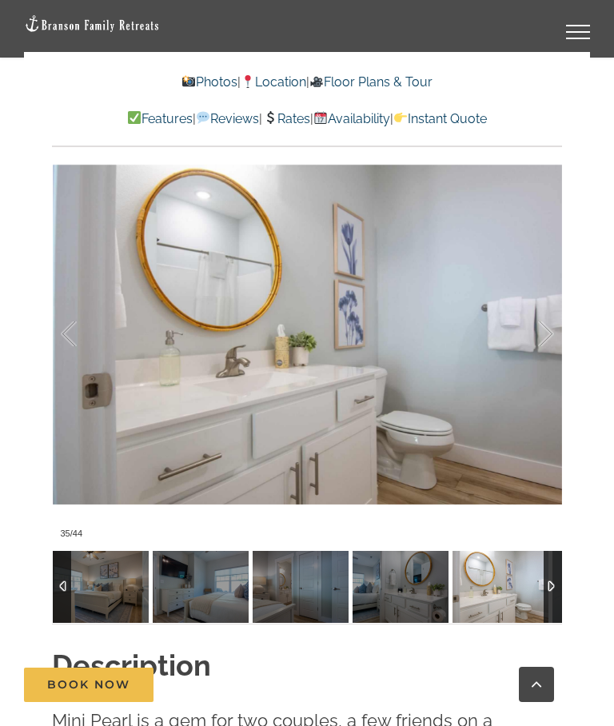
click at [539, 316] on div at bounding box center [529, 333] width 50 height 99
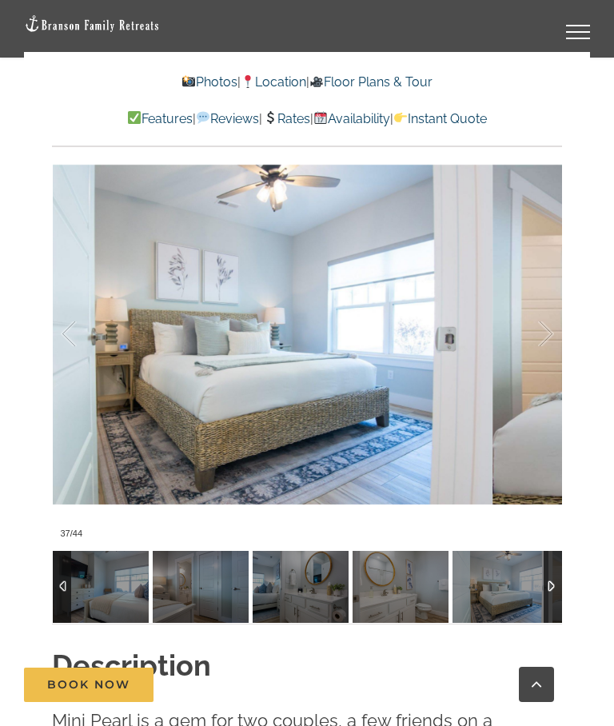
click at [543, 323] on div at bounding box center [529, 333] width 50 height 99
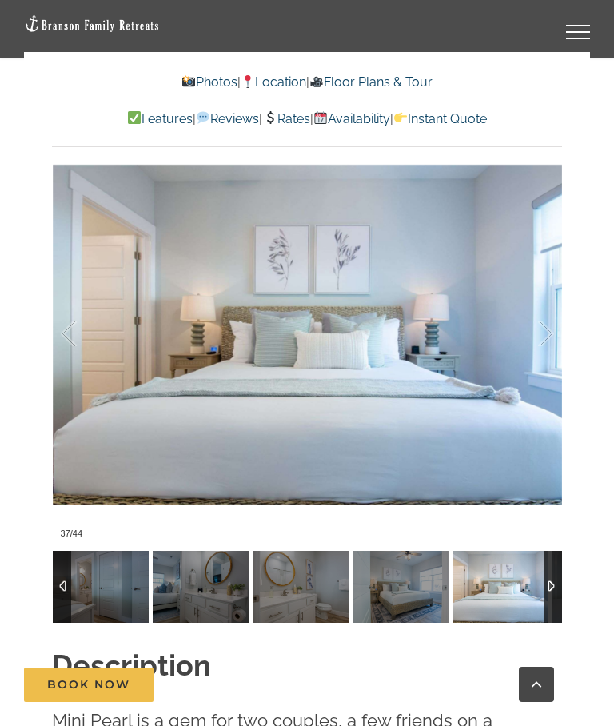
click at [544, 327] on div at bounding box center [529, 333] width 50 height 99
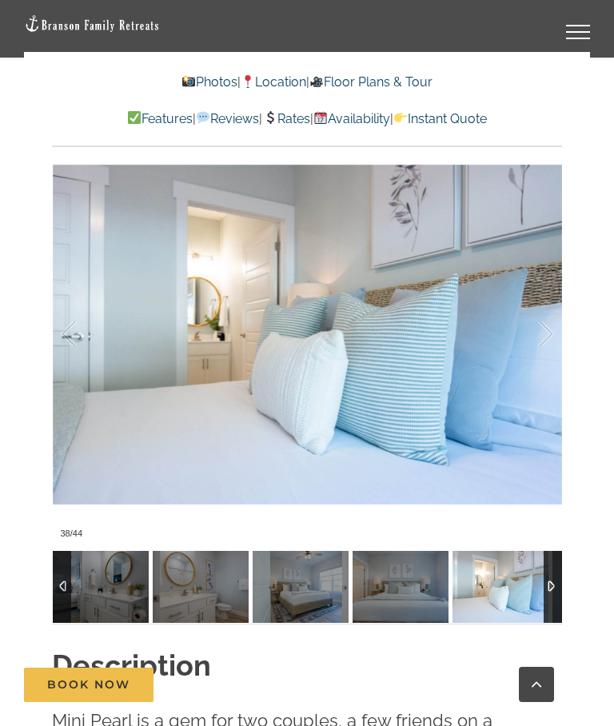
click at [547, 316] on div at bounding box center [529, 333] width 50 height 99
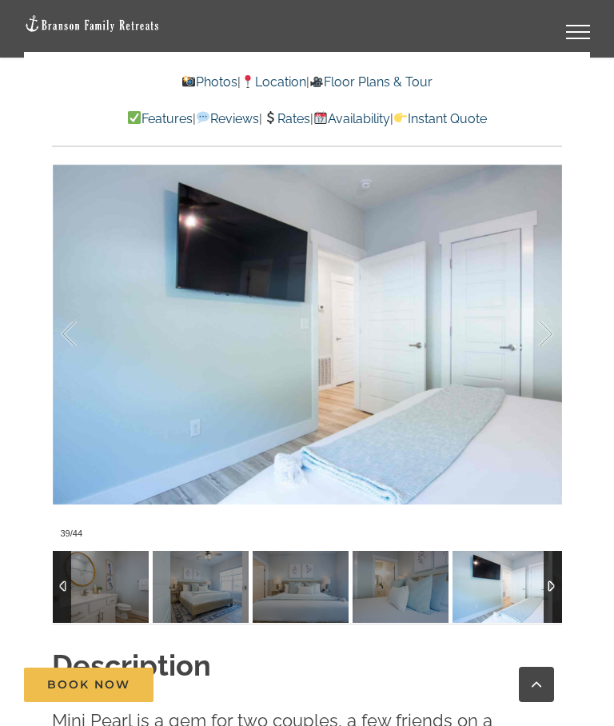
click at [550, 325] on div at bounding box center [529, 333] width 50 height 99
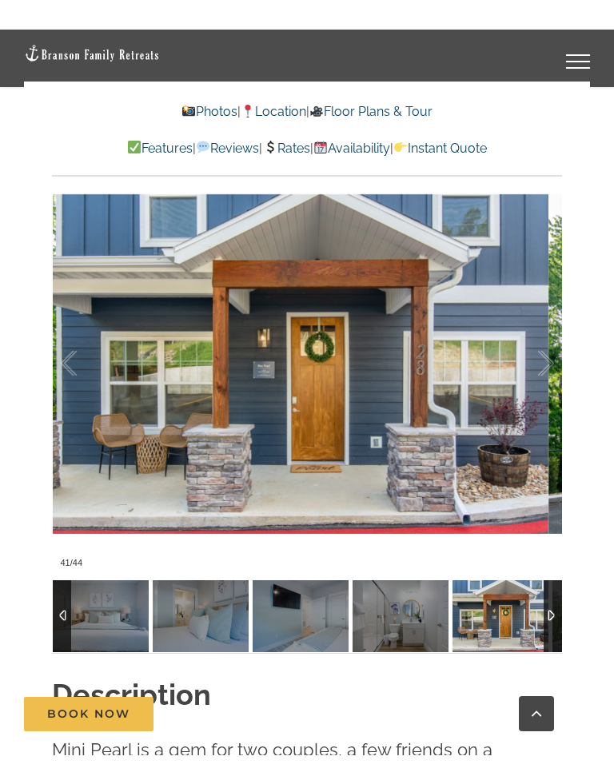
scroll to position [1169, 0]
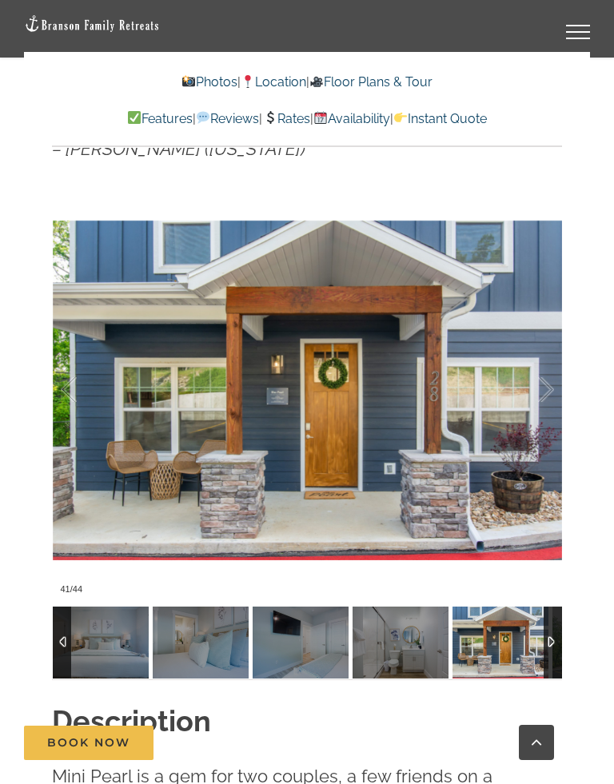
click at [543, 390] on div at bounding box center [529, 389] width 50 height 99
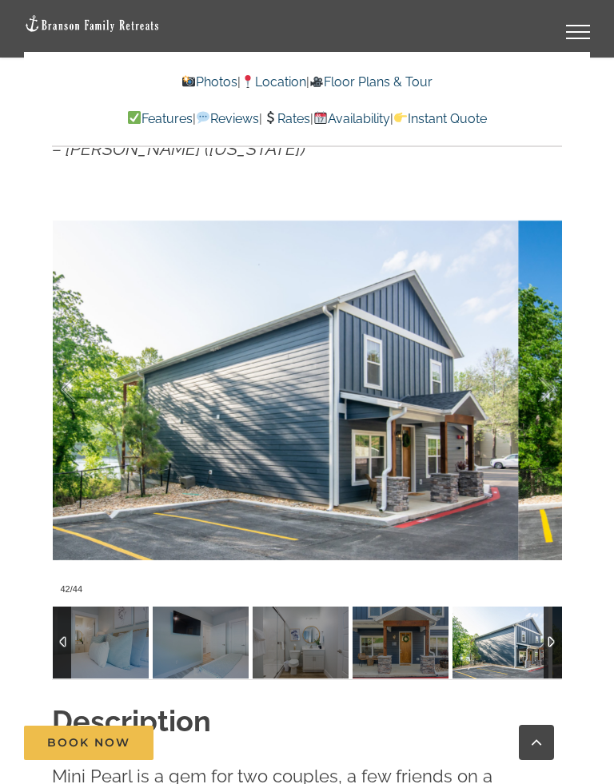
click at [552, 384] on div at bounding box center [529, 389] width 50 height 99
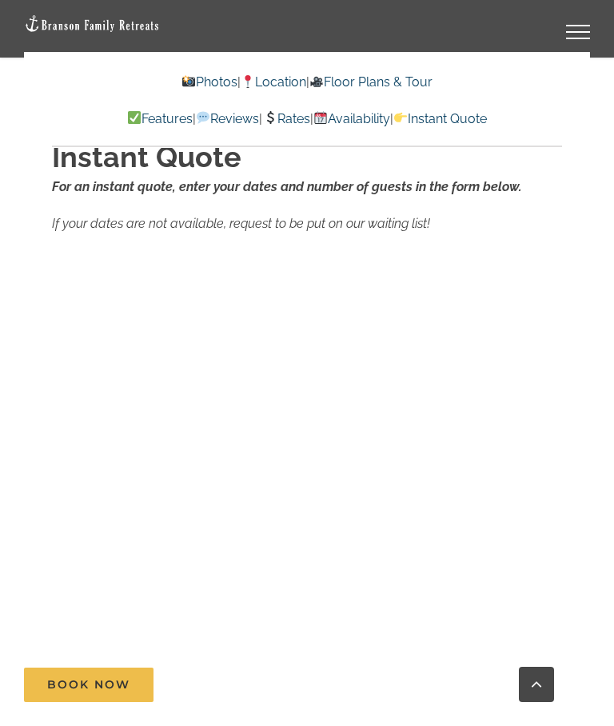
scroll to position [11575, 0]
